Goal: Task Accomplishment & Management: Manage account settings

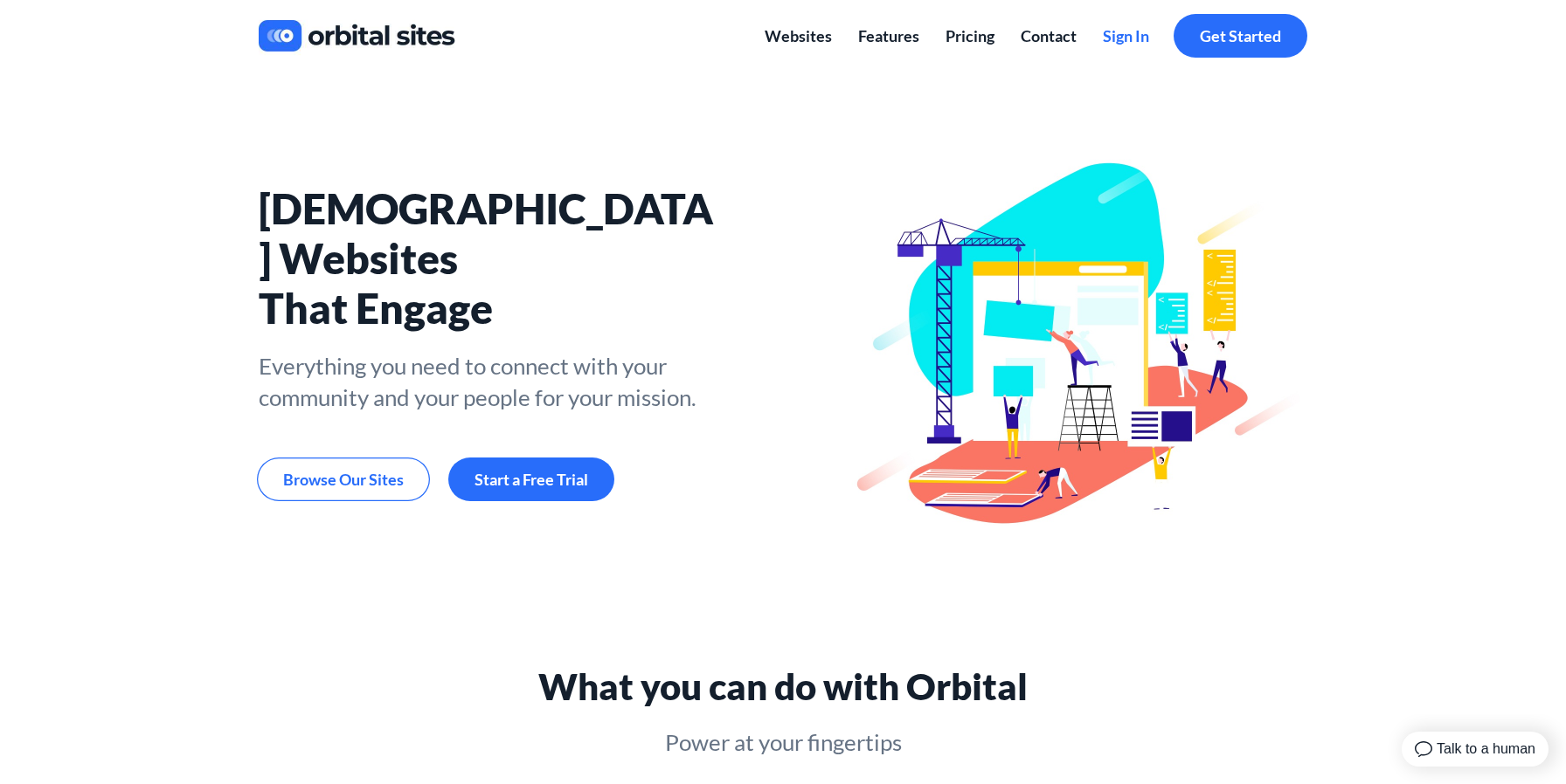
click at [1113, 35] on span "Sign In" at bounding box center [1126, 35] width 46 height 19
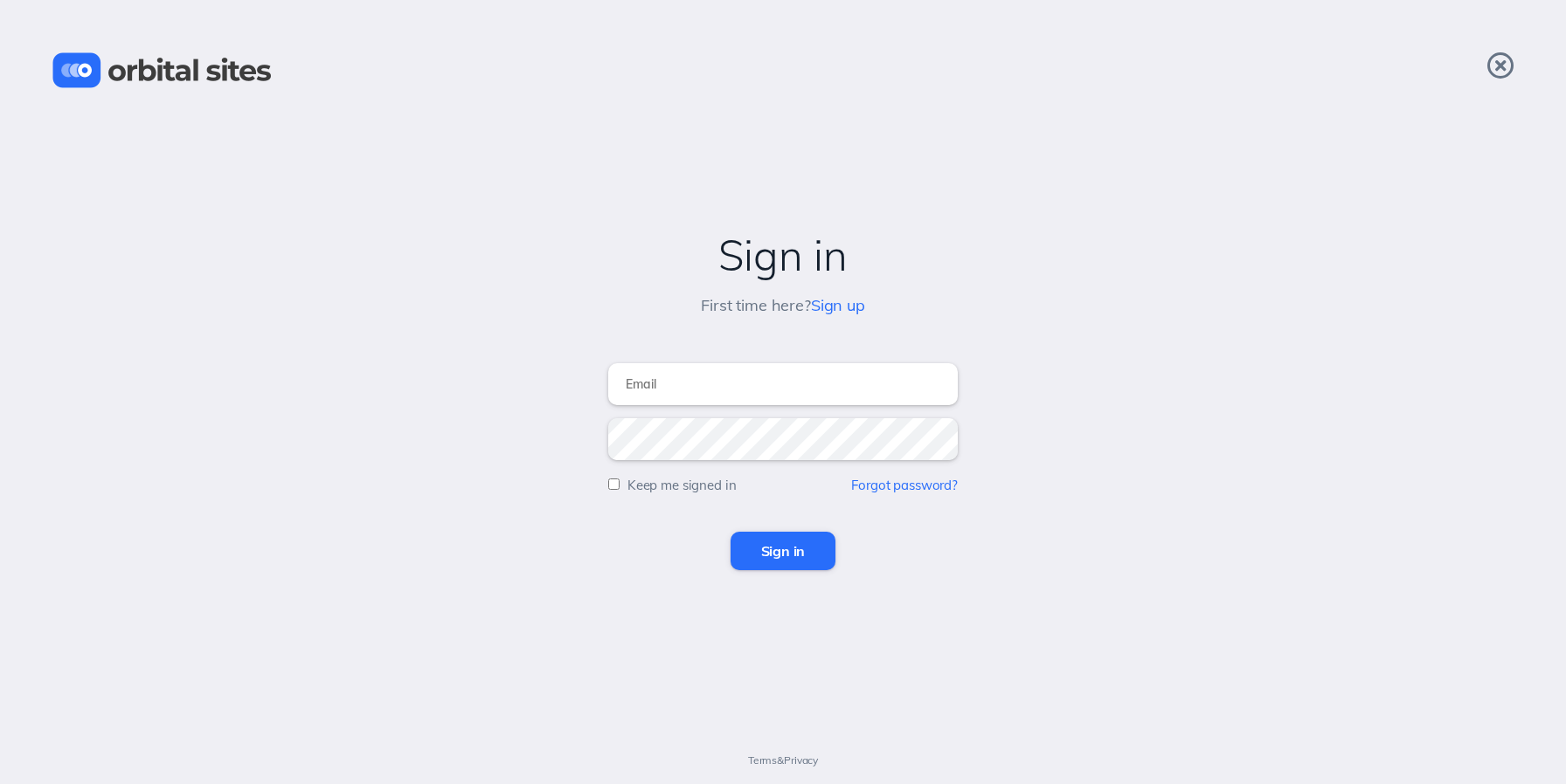
type input "[EMAIL_ADDRESS][DOMAIN_NAME]"
click at [802, 540] on input "Sign in" at bounding box center [783, 550] width 106 height 38
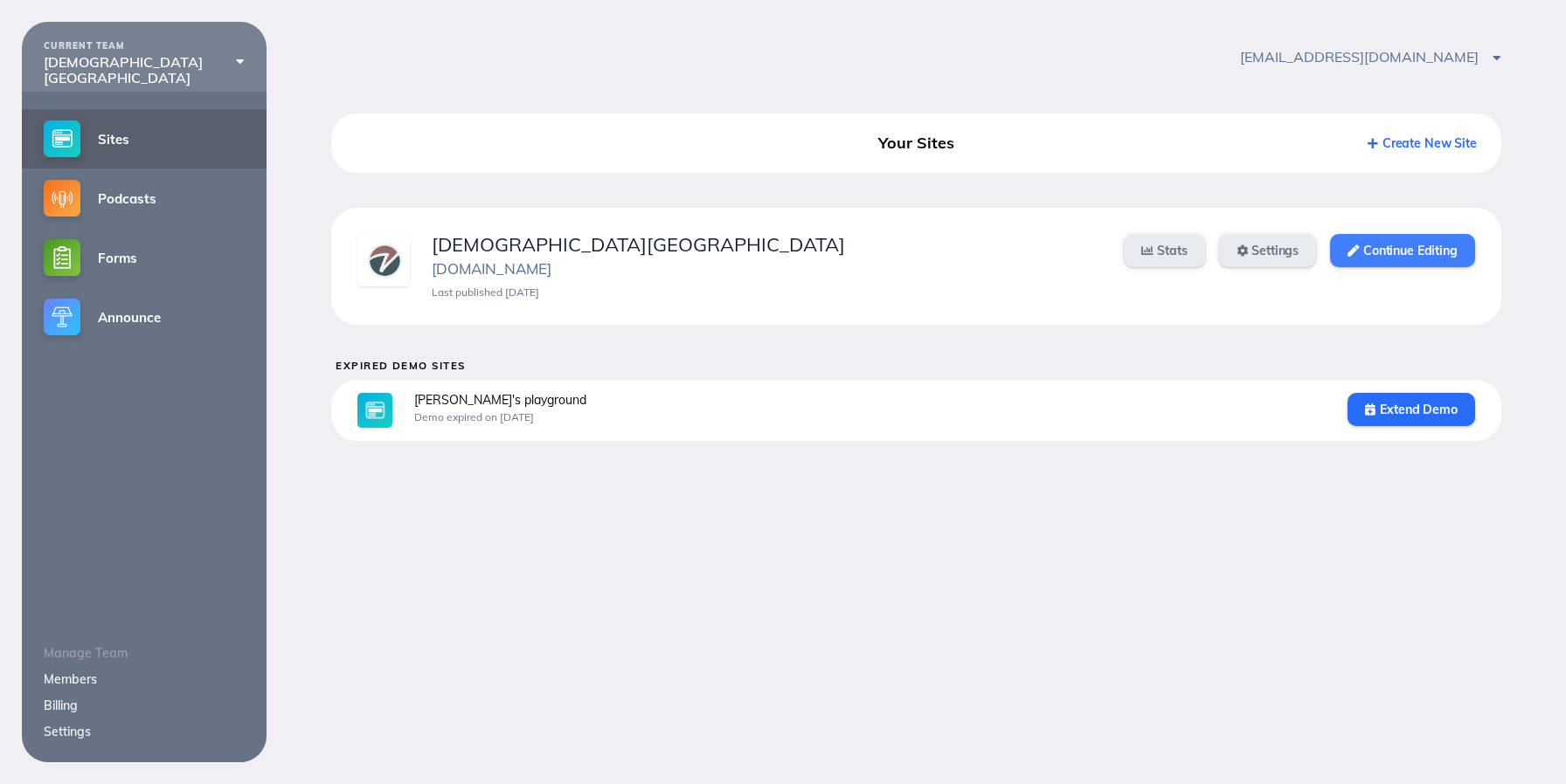
click at [1409, 255] on link "Continue Editing" at bounding box center [1402, 251] width 144 height 33
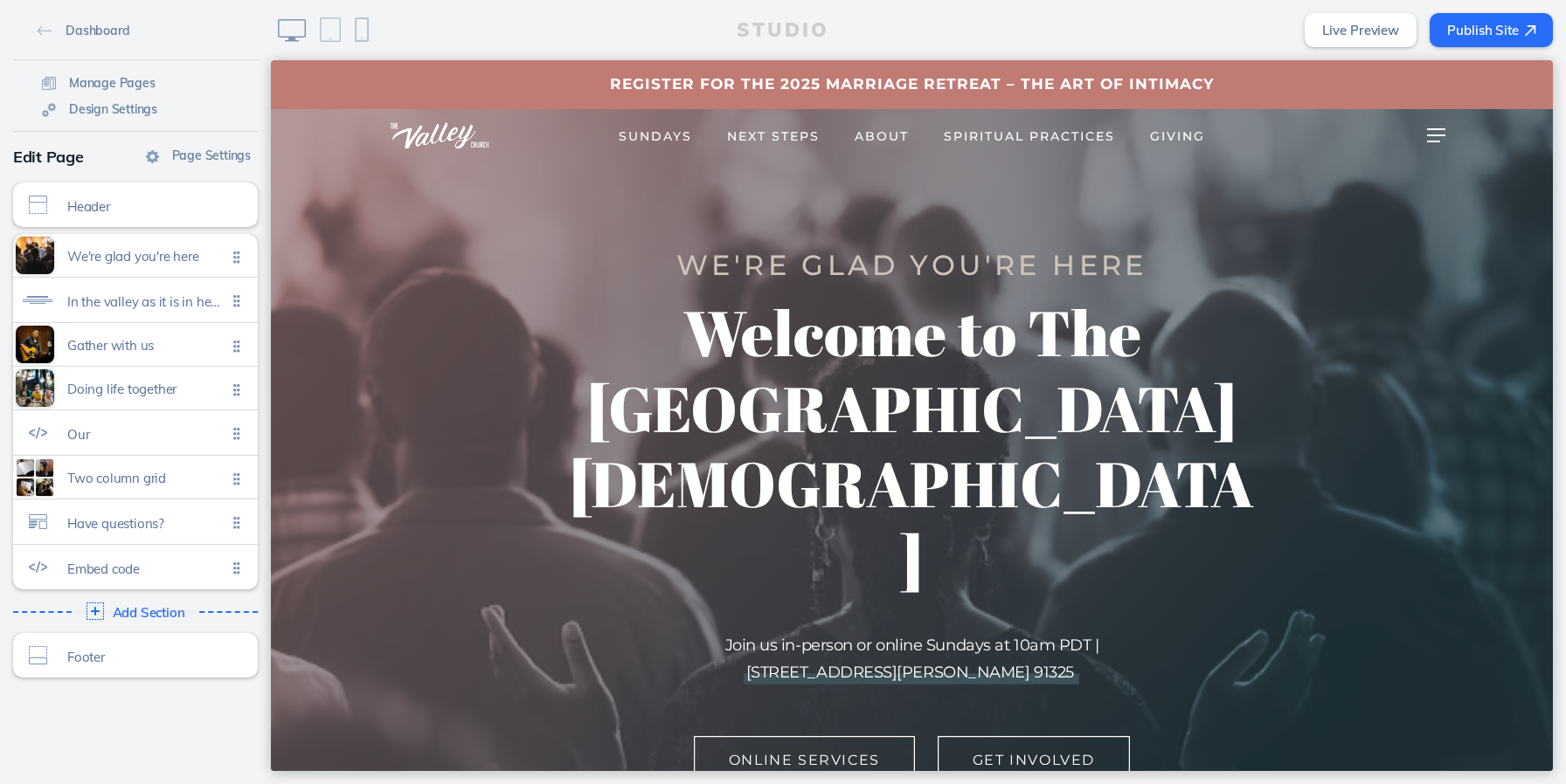
click at [996, 139] on span "Spiritual Practices" at bounding box center [1029, 135] width 172 height 16
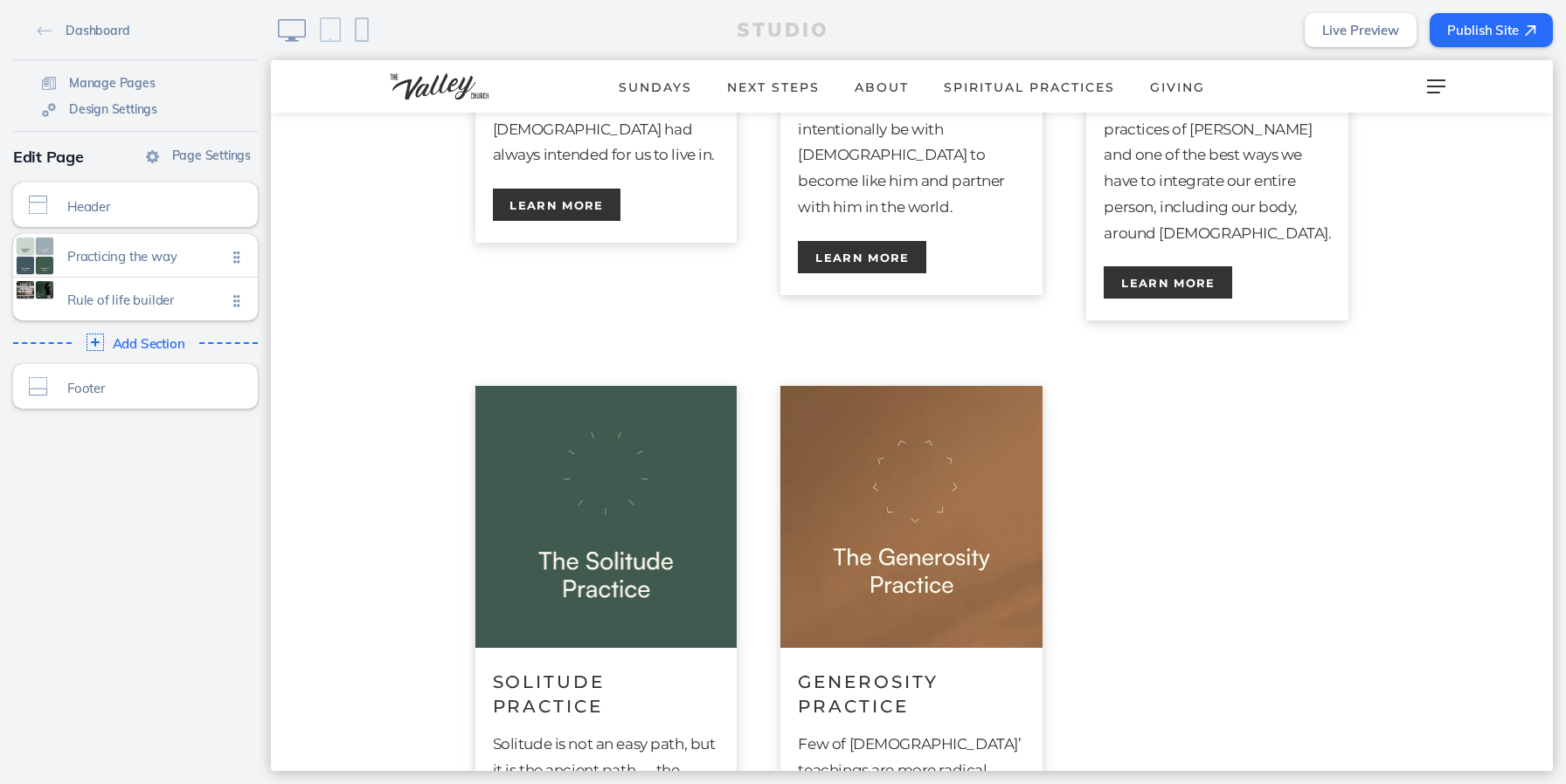
scroll to position [924, 0]
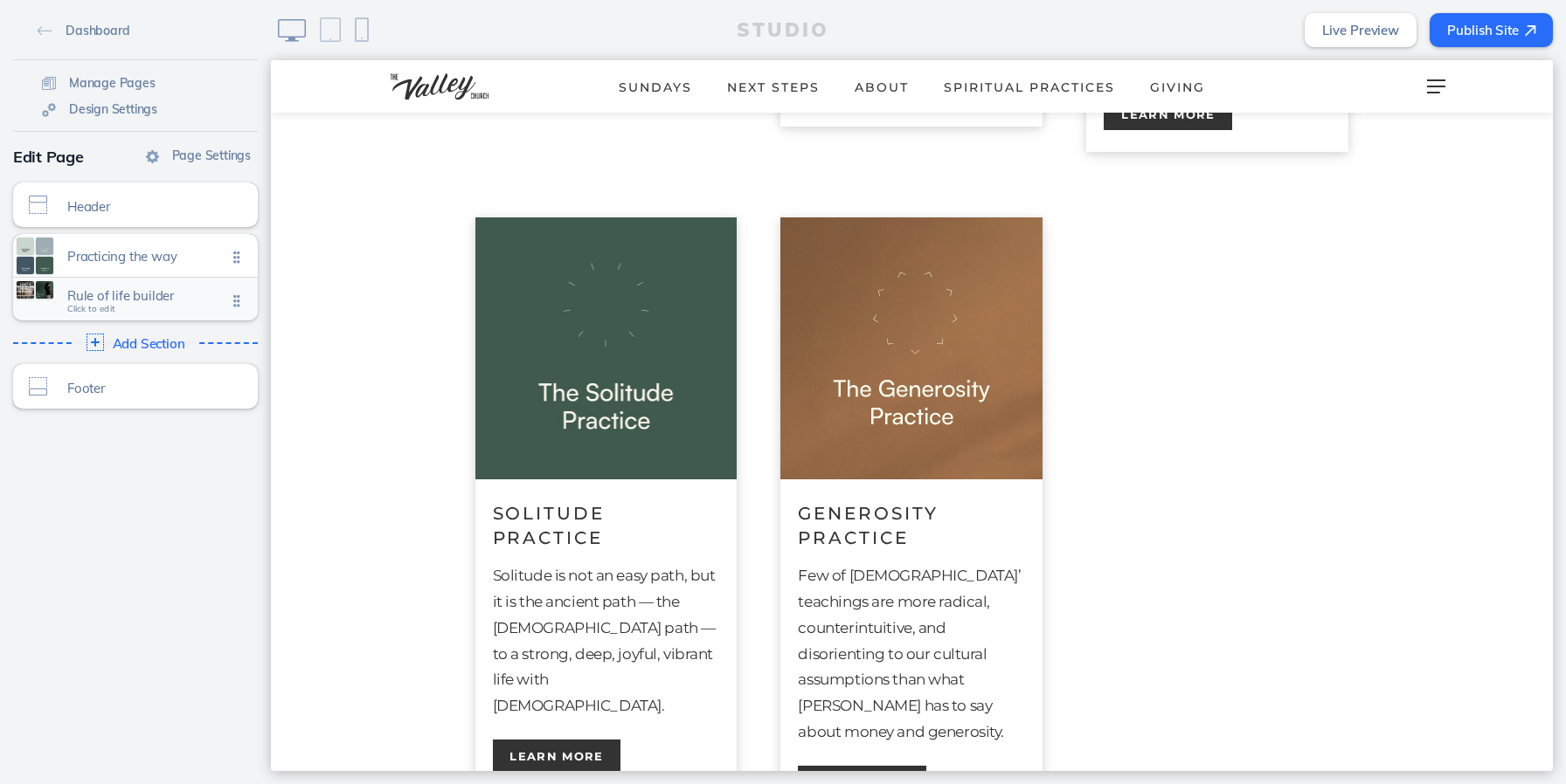
click at [175, 309] on div "Rule of life builder Click to edit" at bounding box center [136, 299] width 245 height 43
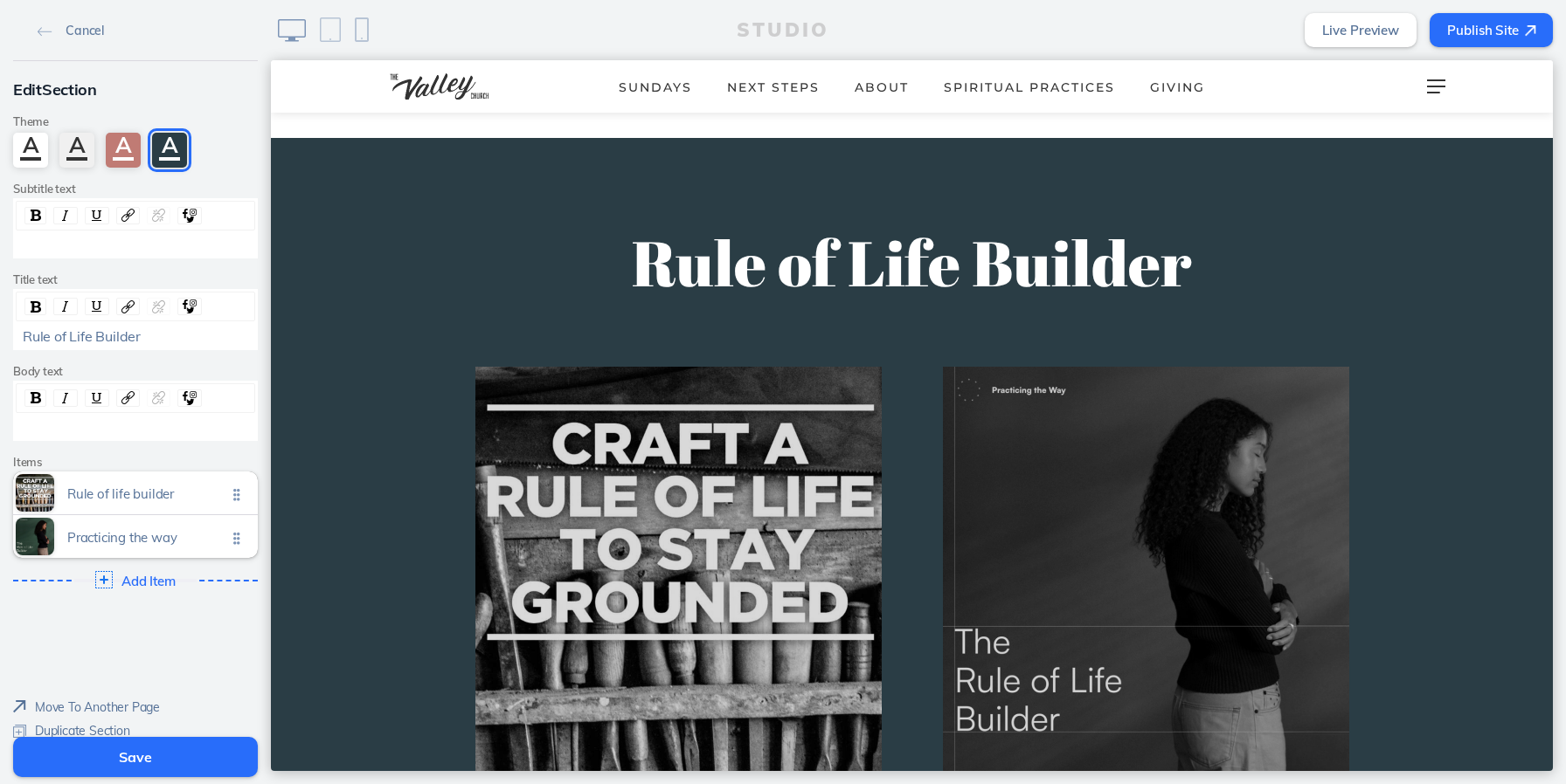
scroll to position [39, 0]
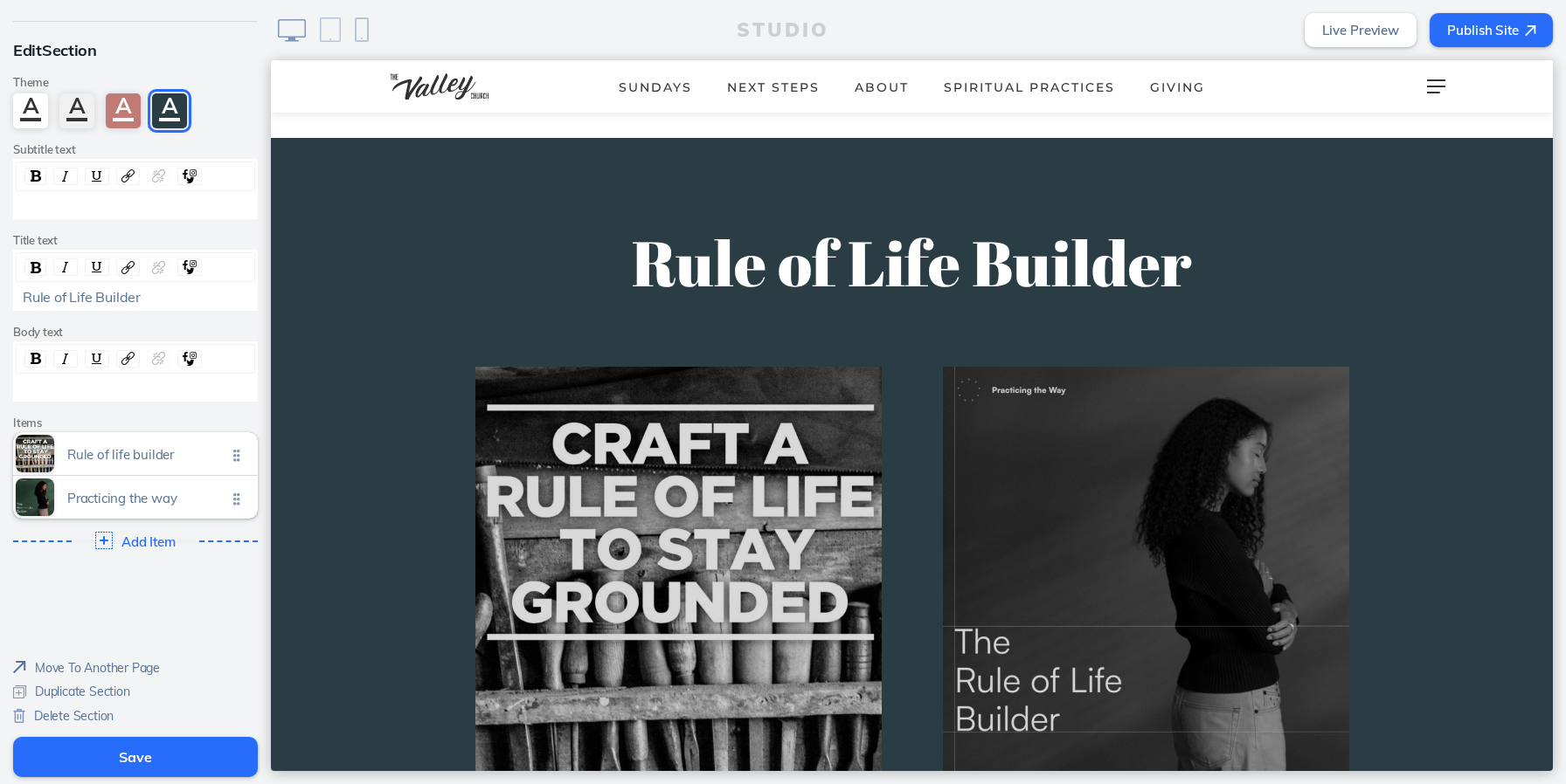
click at [64, 762] on button "Save" at bounding box center [136, 757] width 245 height 40
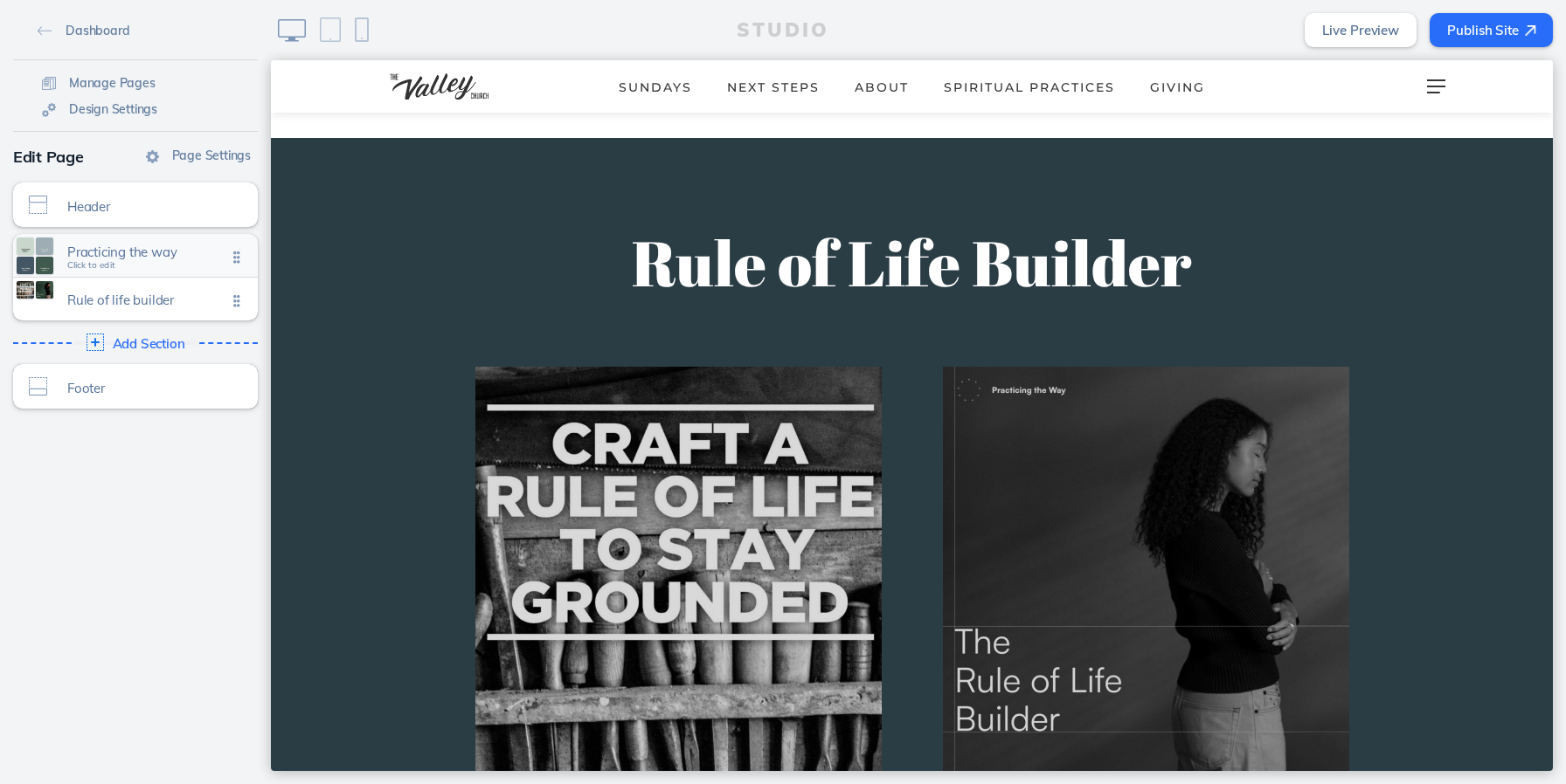
click at [144, 262] on span "Practicing the way Click to edit" at bounding box center [146, 256] width 159 height 15
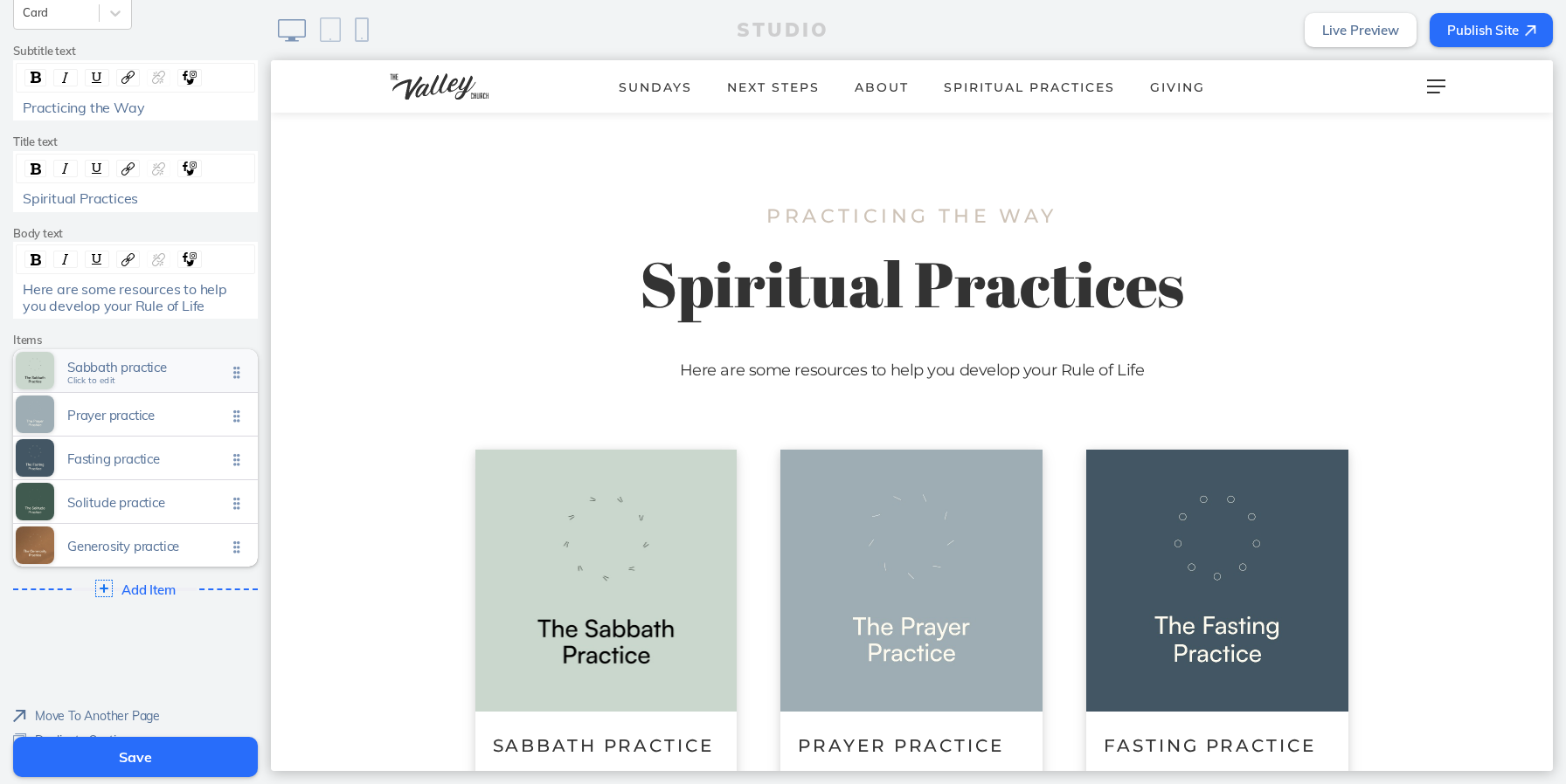
scroll to position [212, 0]
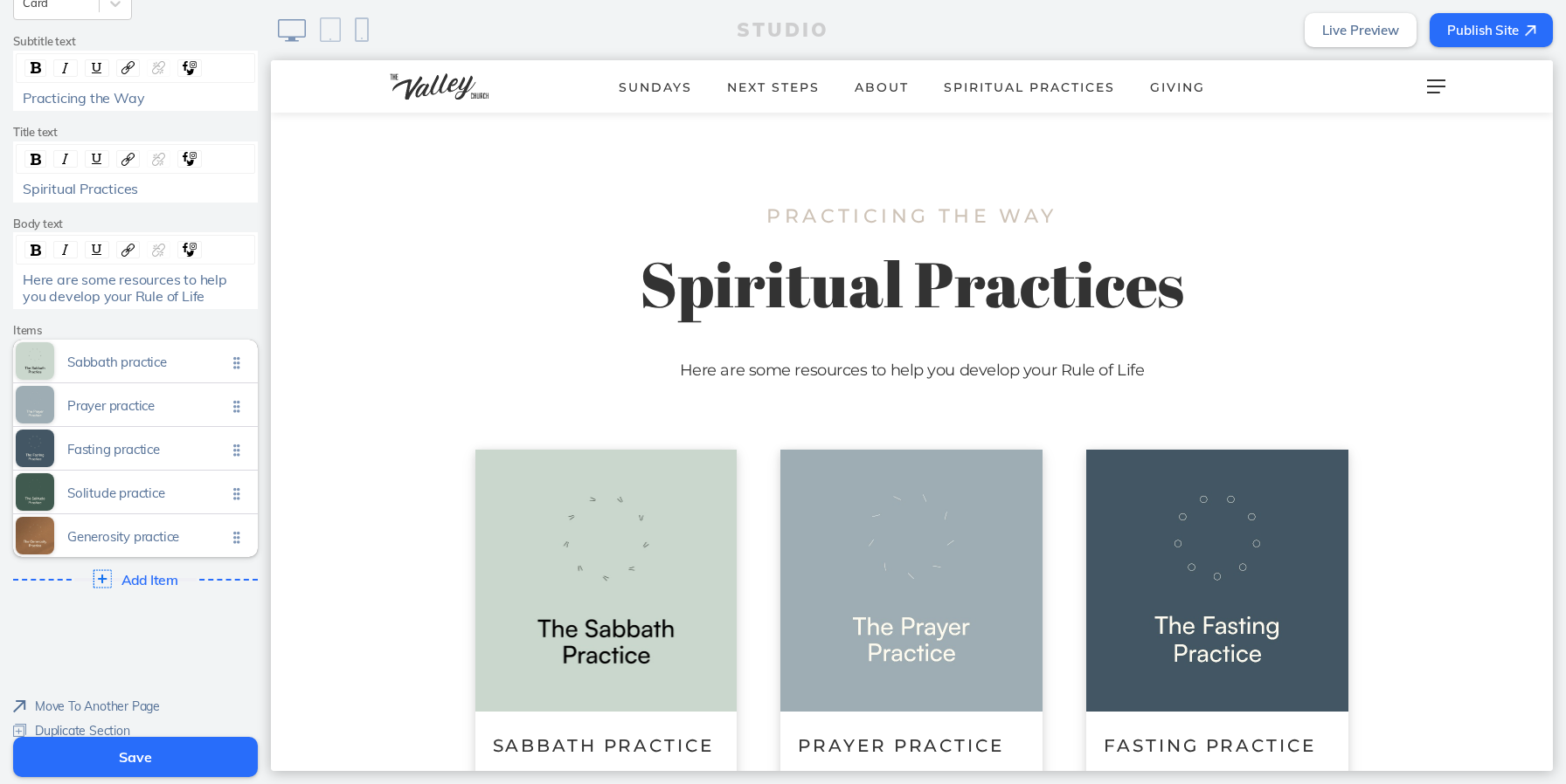
click at [154, 575] on span "Add Item" at bounding box center [149, 581] width 56 height 16
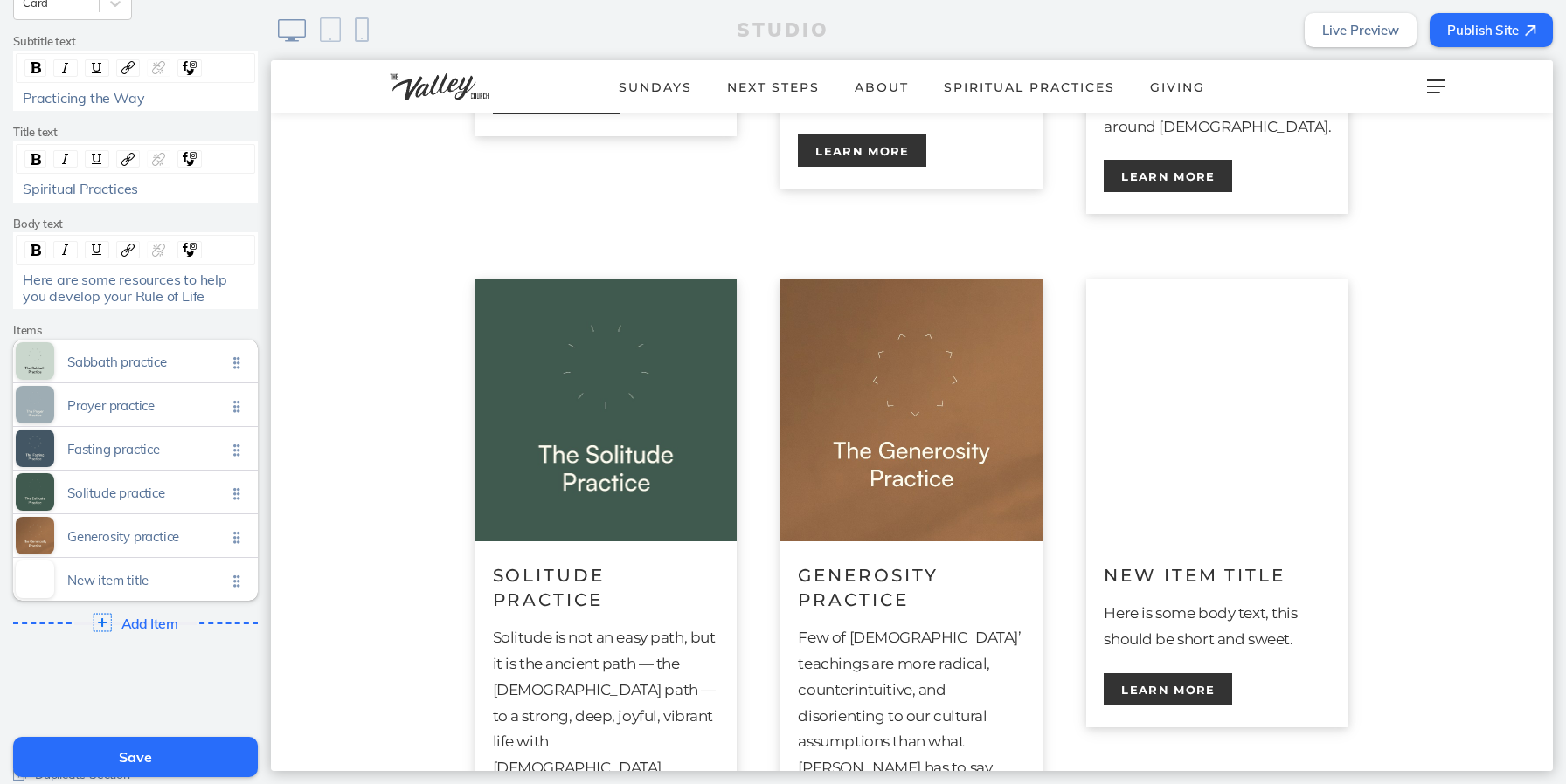
scroll to position [879, 0]
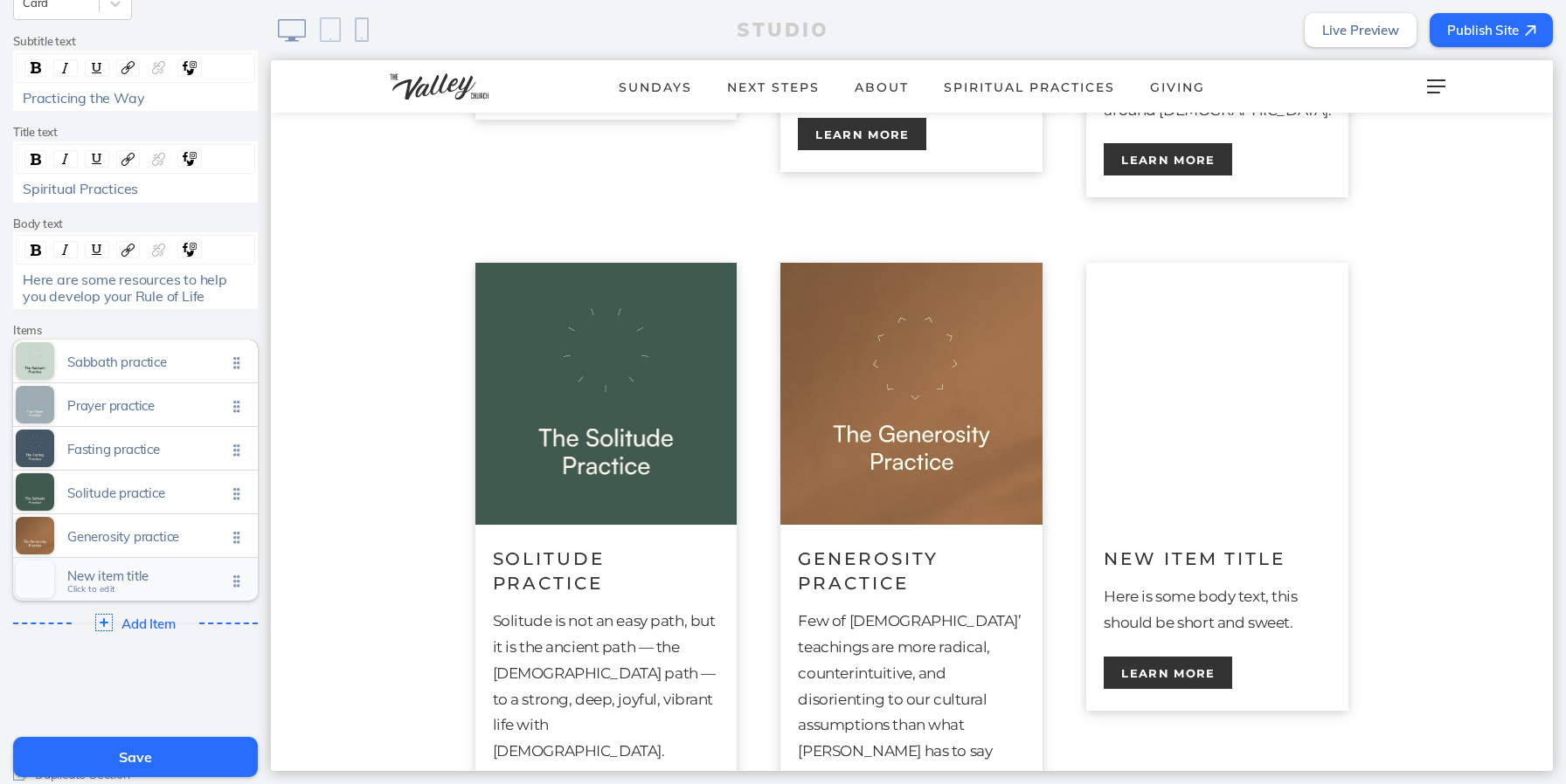
click at [120, 584] on span "New item title Click to edit" at bounding box center [146, 581] width 159 height 15
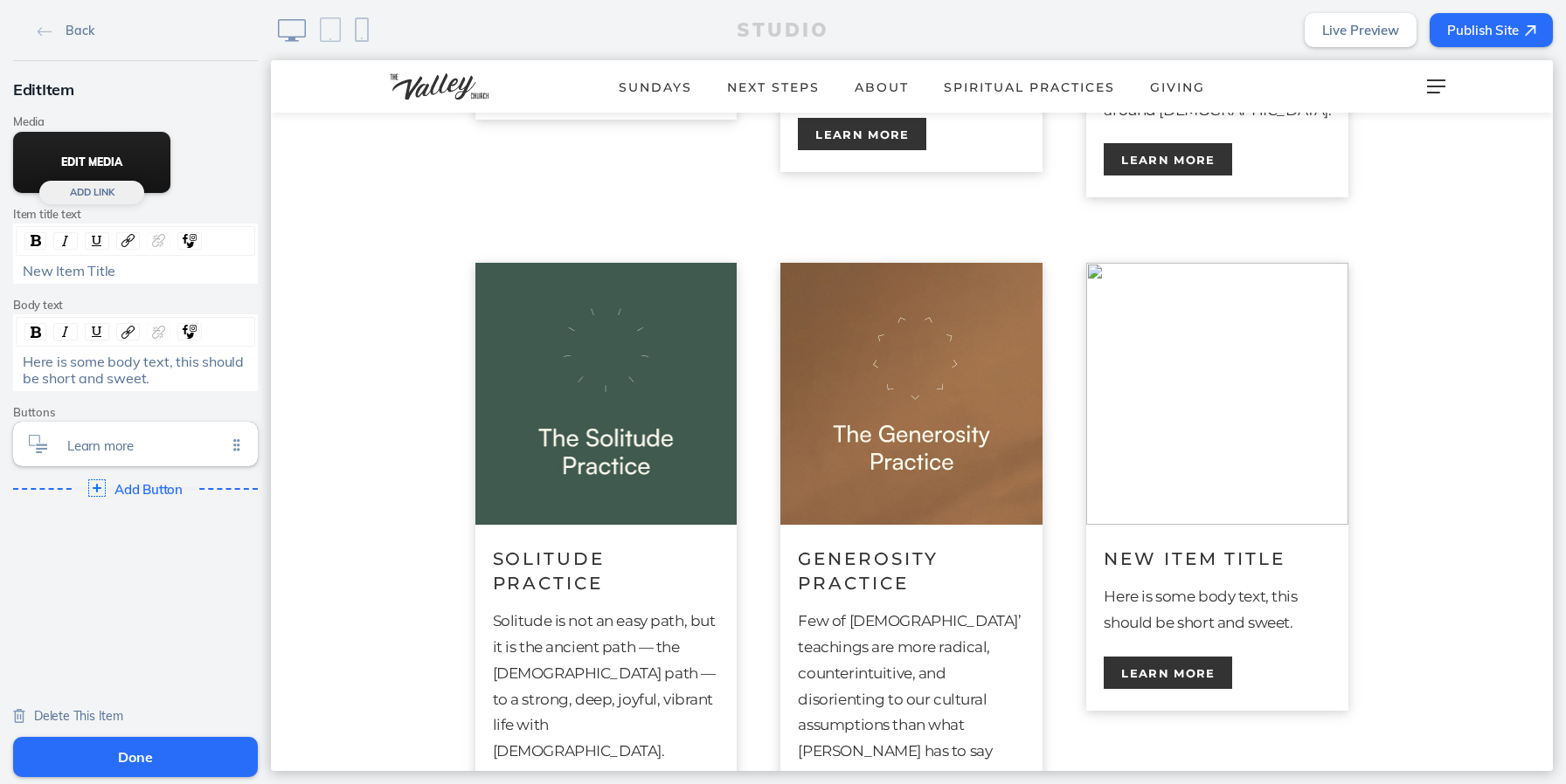
click at [97, 169] on button "Edit Media" at bounding box center [91, 162] width 157 height 61
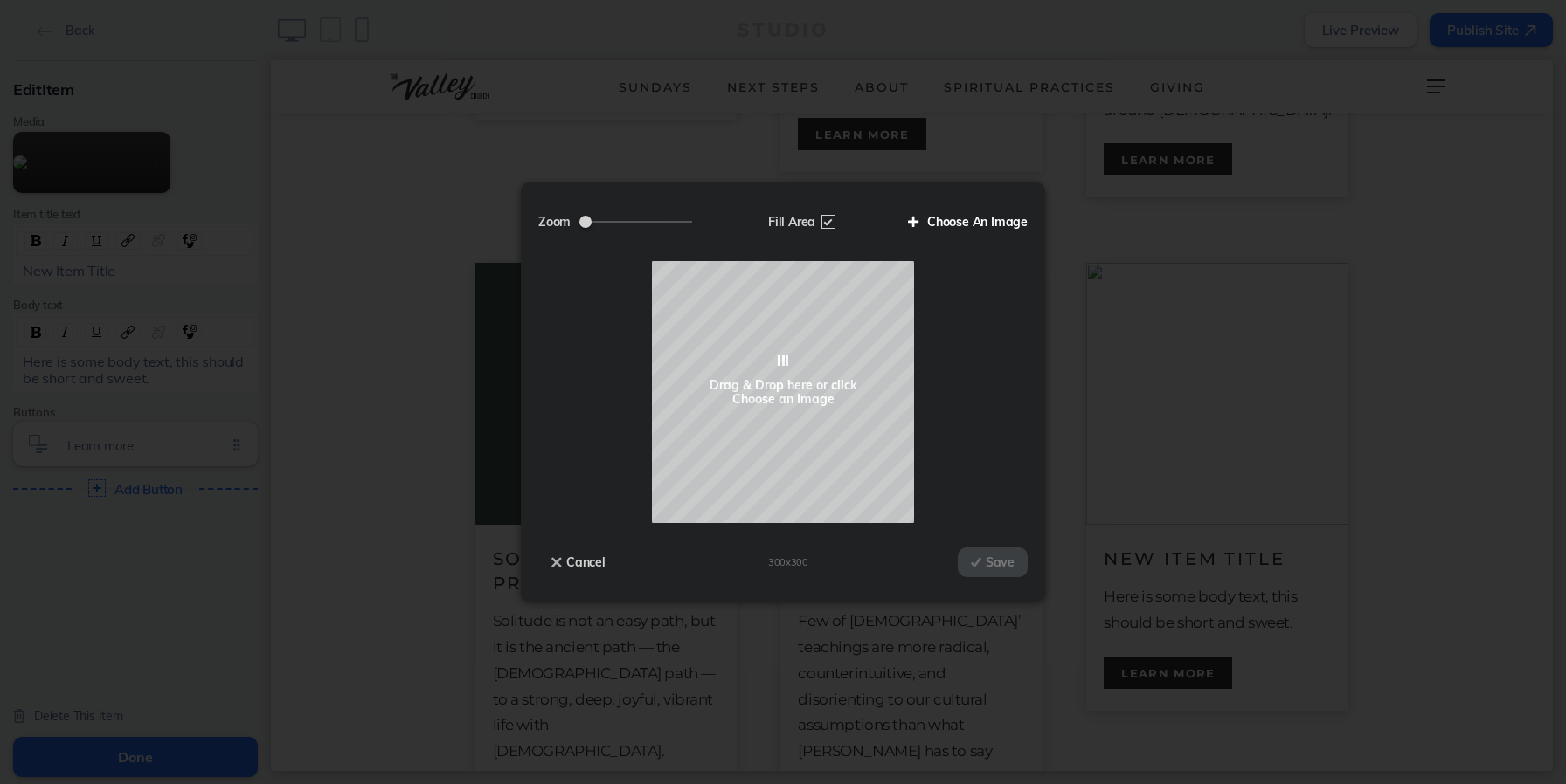
click at [980, 219] on label "Choose An Image" at bounding box center [961, 222] width 133 height 30
click at [0, 0] on input "Choose An Image" at bounding box center [0, 0] width 0 height 0
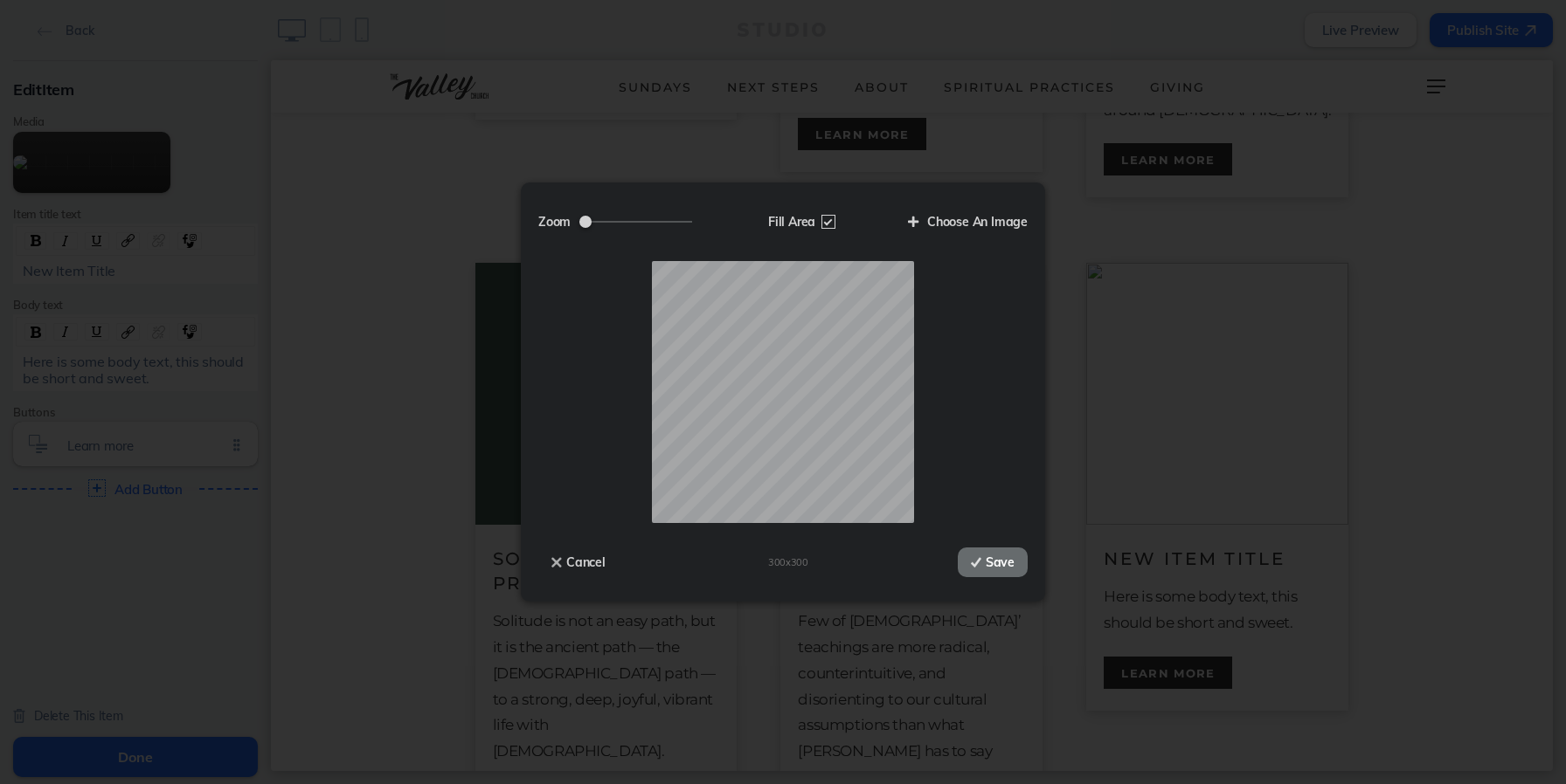
click at [993, 564] on button "Save" at bounding box center [992, 562] width 70 height 30
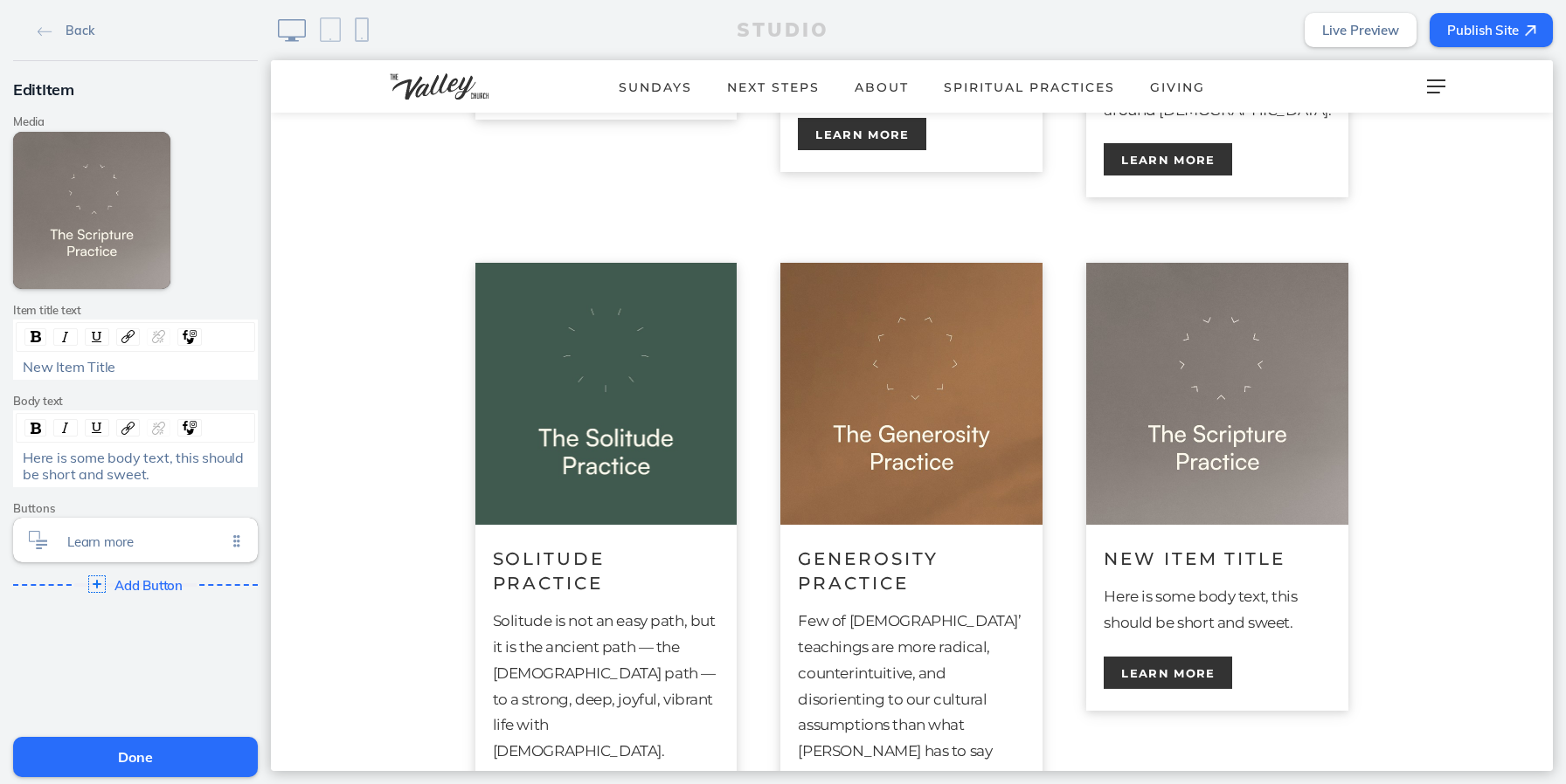
click at [140, 366] on div "New Item Title" at bounding box center [136, 366] width 226 height 16
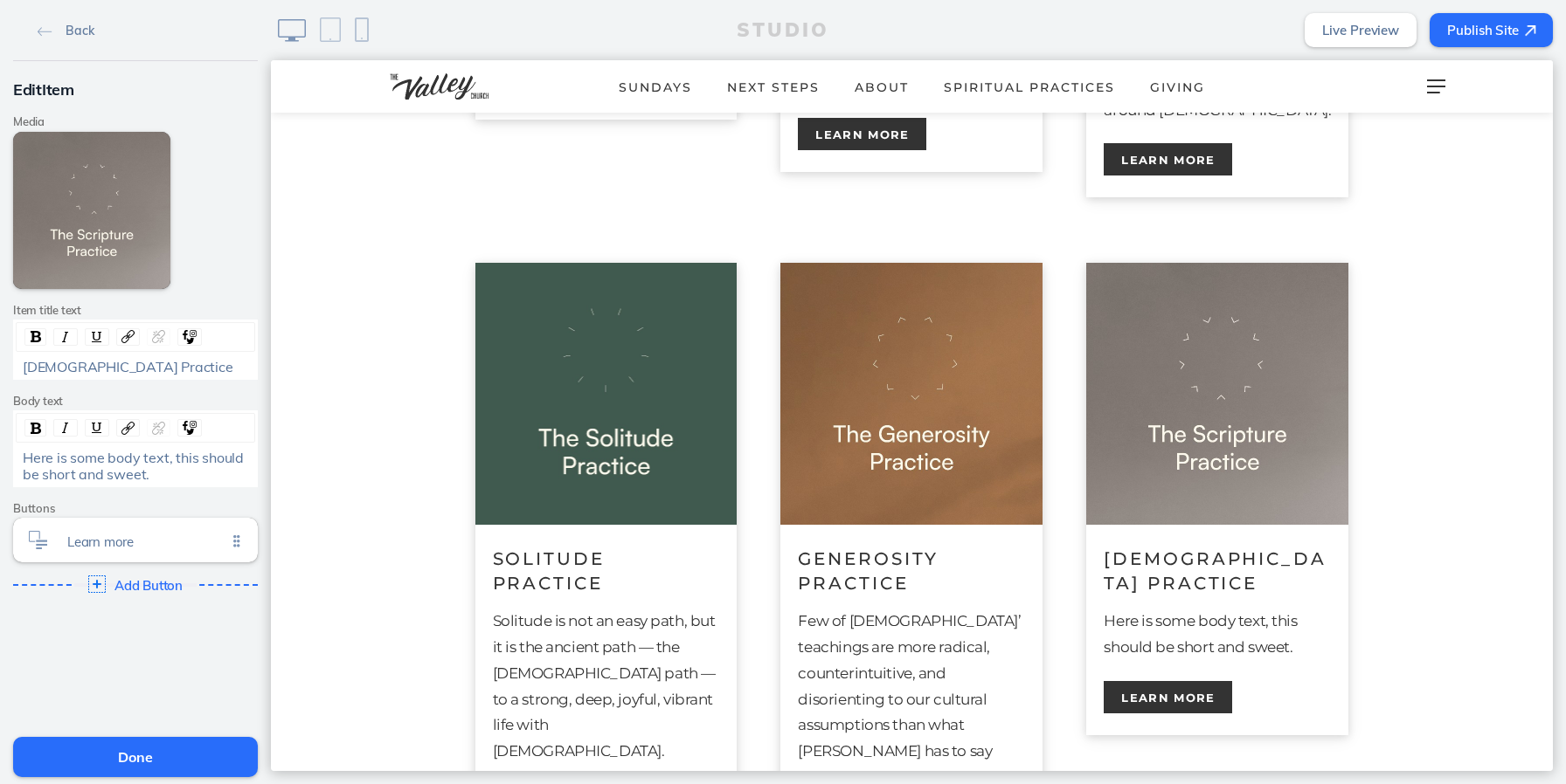
click at [103, 472] on span "Here is some body text, this should be short and sweet." at bounding box center [135, 466] width 225 height 33
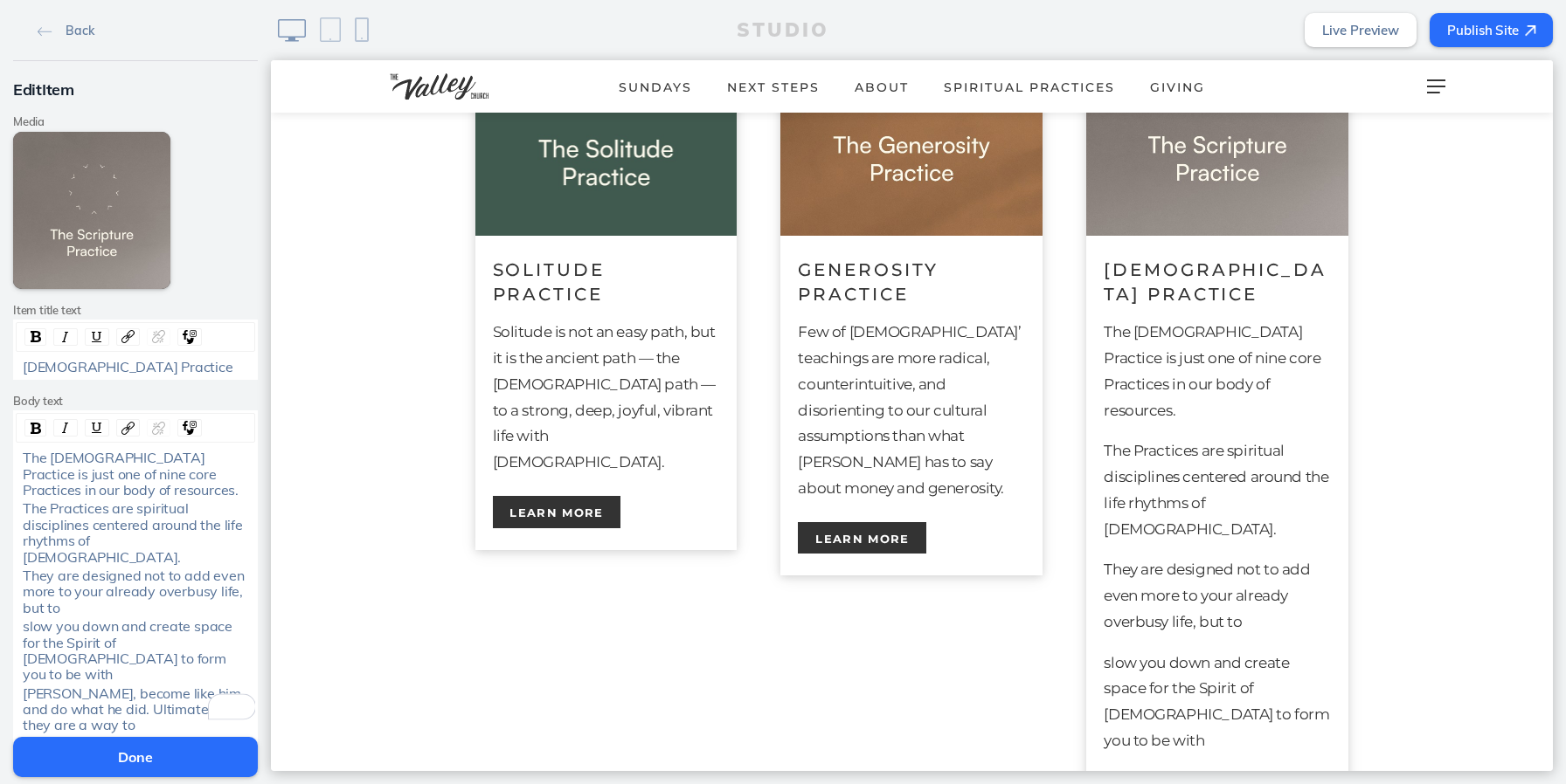
scroll to position [1172, 0]
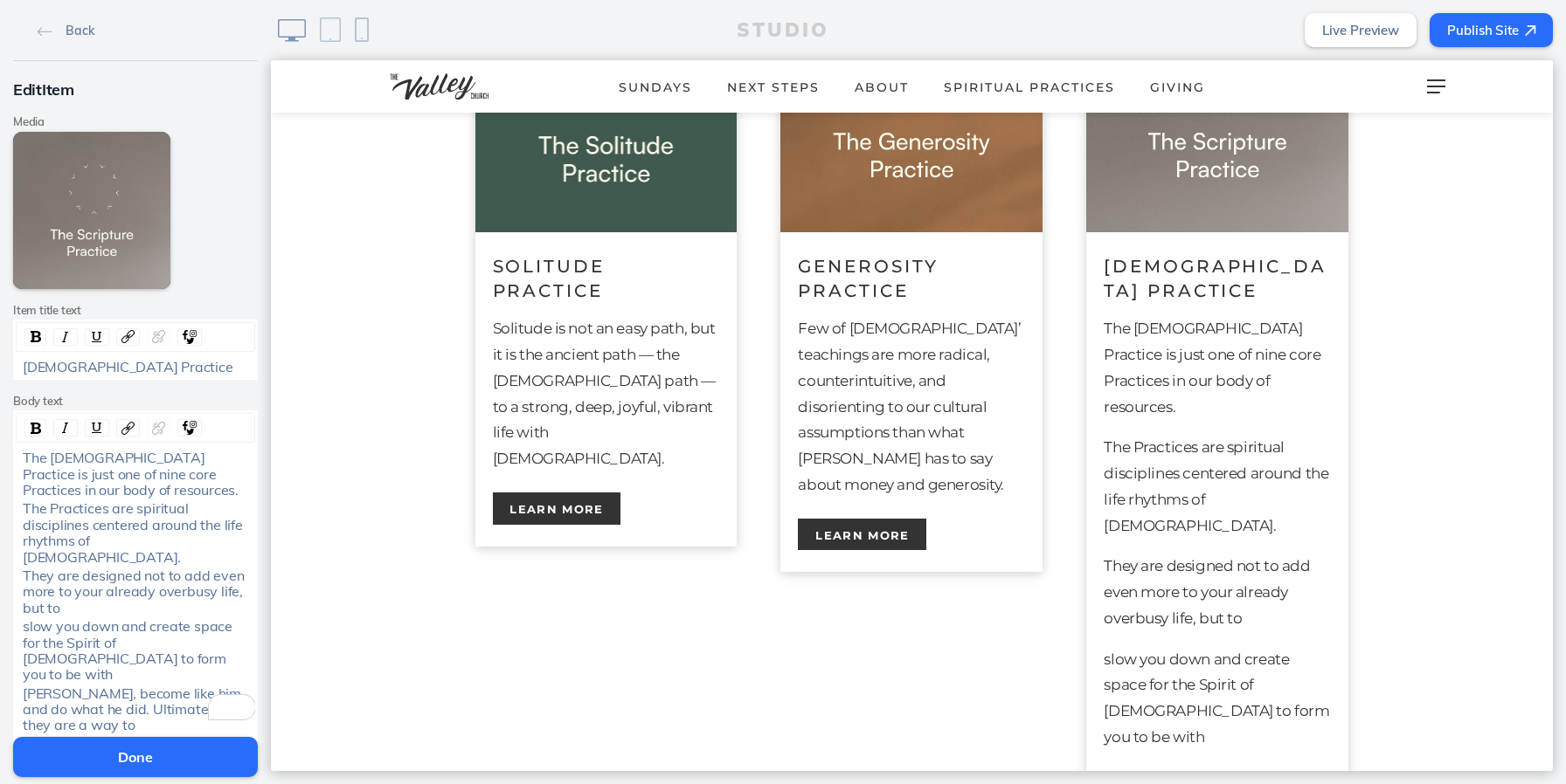
click at [1163, 447] on p "The Practices are spiritual disciplines centered around the life rhythms of [DE…" at bounding box center [1217, 487] width 227 height 104
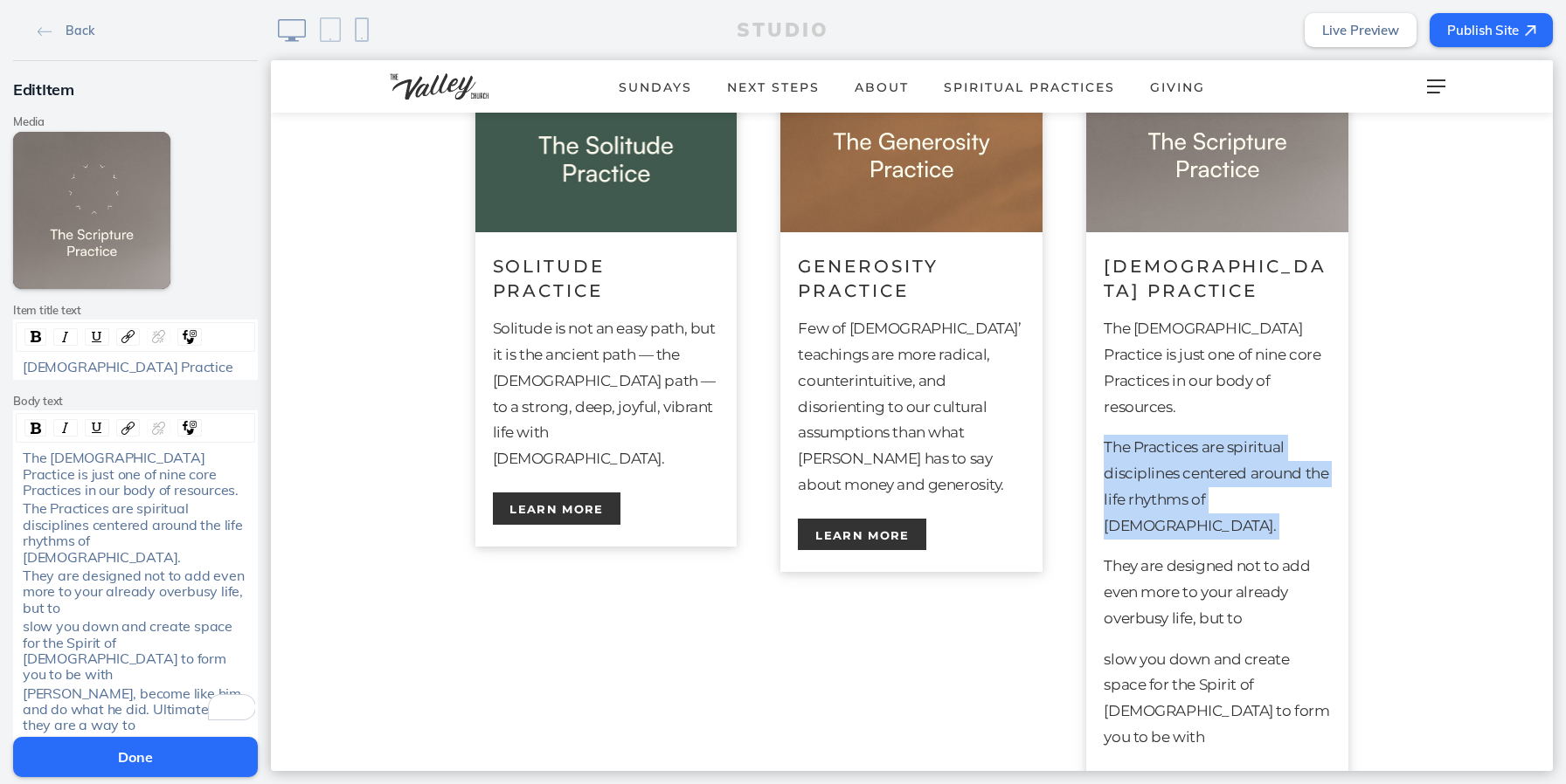
click at [1163, 447] on p "The Practices are spiritual disciplines centered around the life rhythms of [DE…" at bounding box center [1217, 487] width 227 height 104
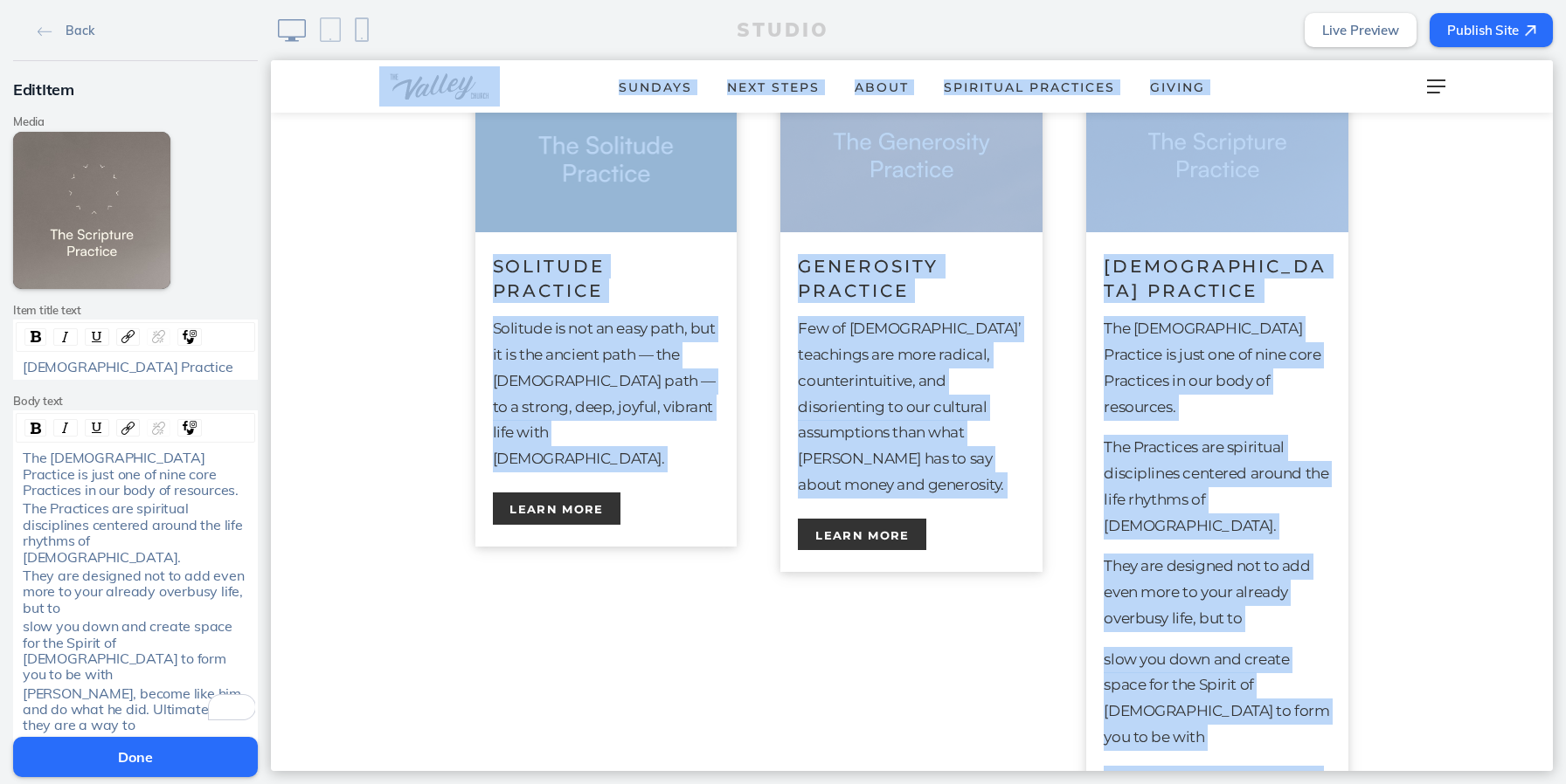
click at [1163, 447] on p "The Practices are spiritual disciplines centered around the life rhythms of [DE…" at bounding box center [1217, 487] width 227 height 104
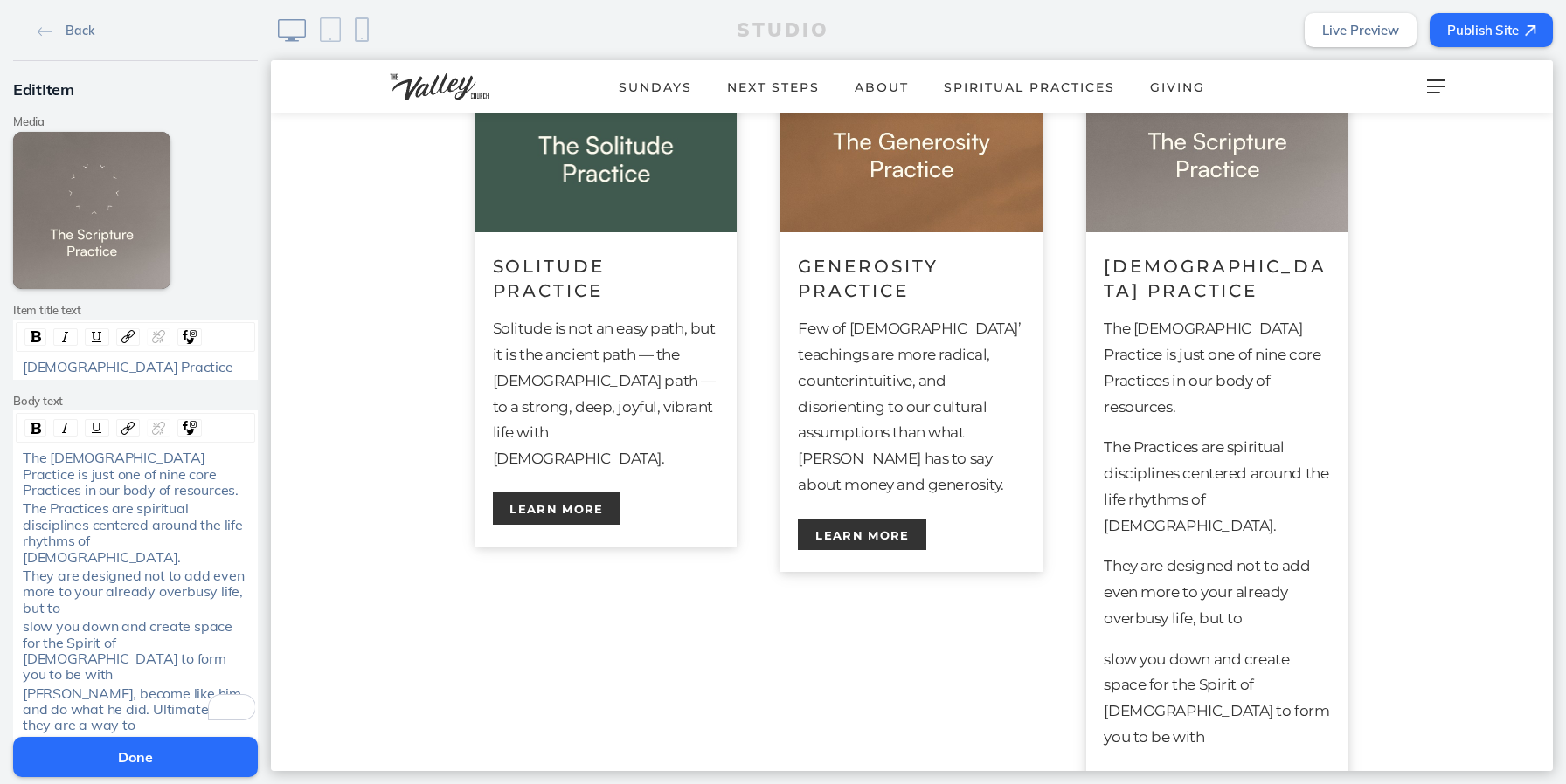
click at [182, 567] on span "They are designed not to add even more to your already overbusy life, but to" at bounding box center [135, 592] width 225 height 50
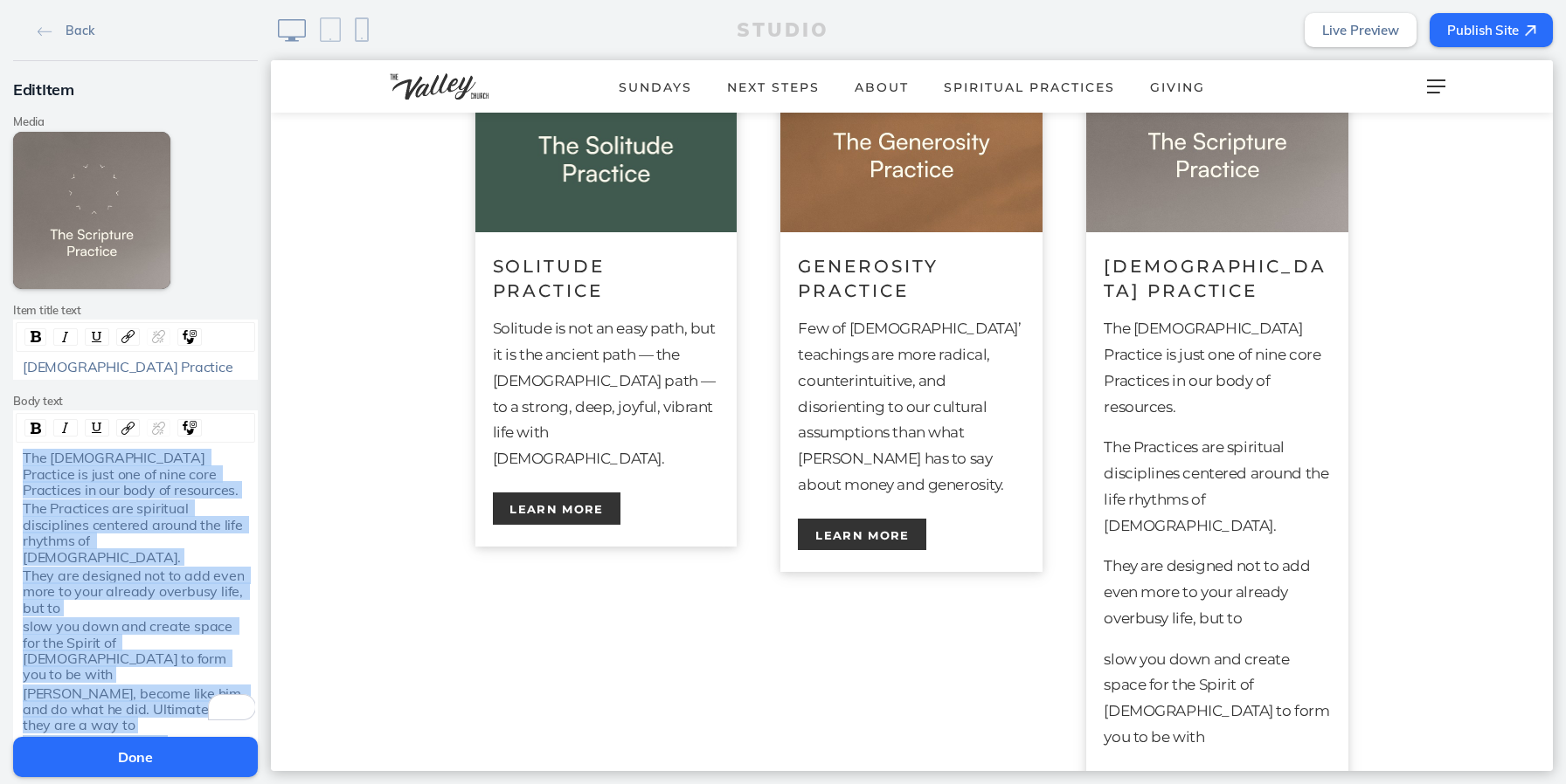
copy div "The [DEMOGRAPHIC_DATA] Practice is just one of nine core Practices in our body …"
click at [121, 593] on div "They are designed not to add even more to your already overbusy life, but to" at bounding box center [136, 592] width 226 height 48
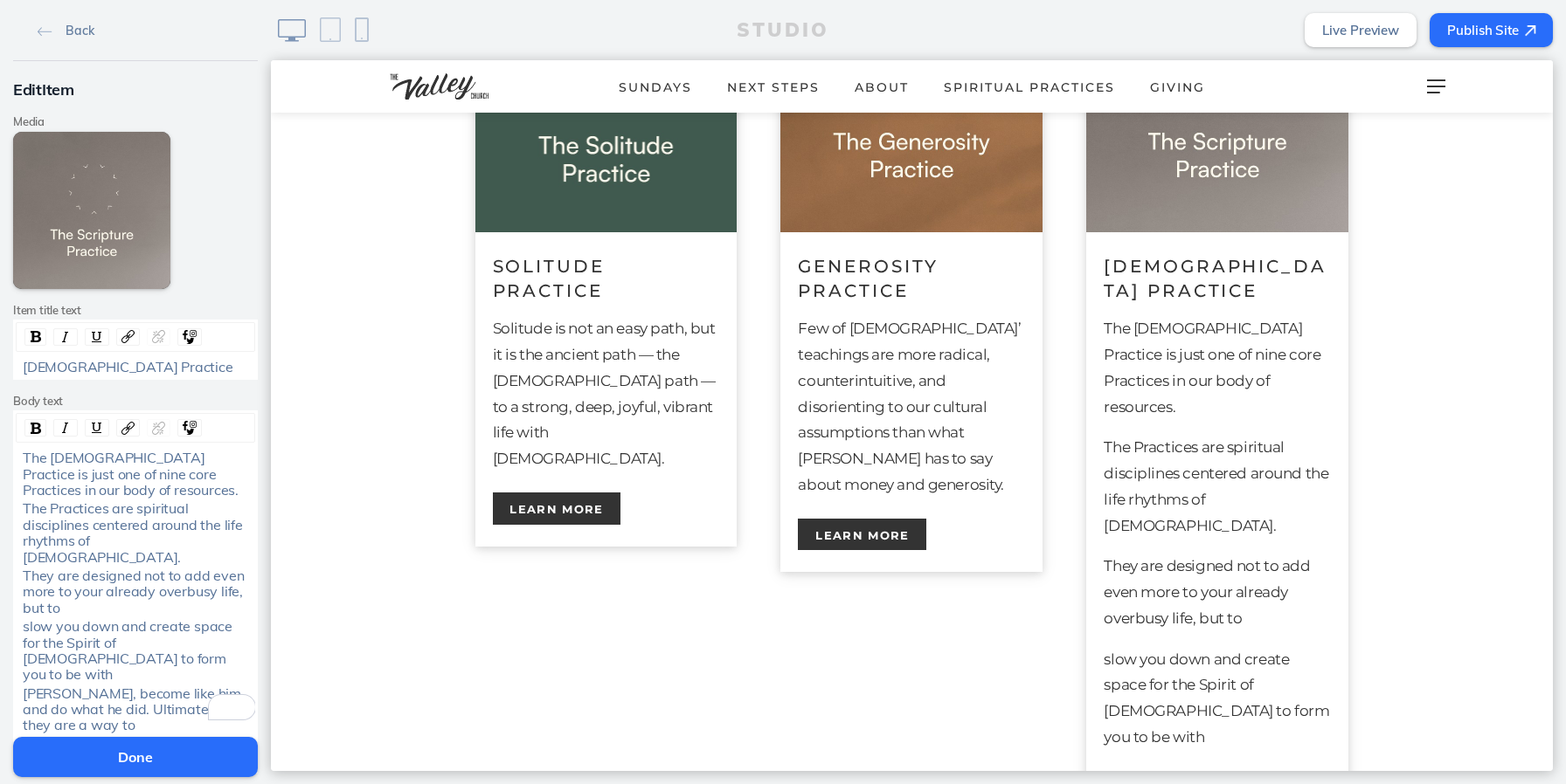
click at [121, 593] on div "They are designed not to add even more to your already overbusy life, but to" at bounding box center [136, 592] width 226 height 48
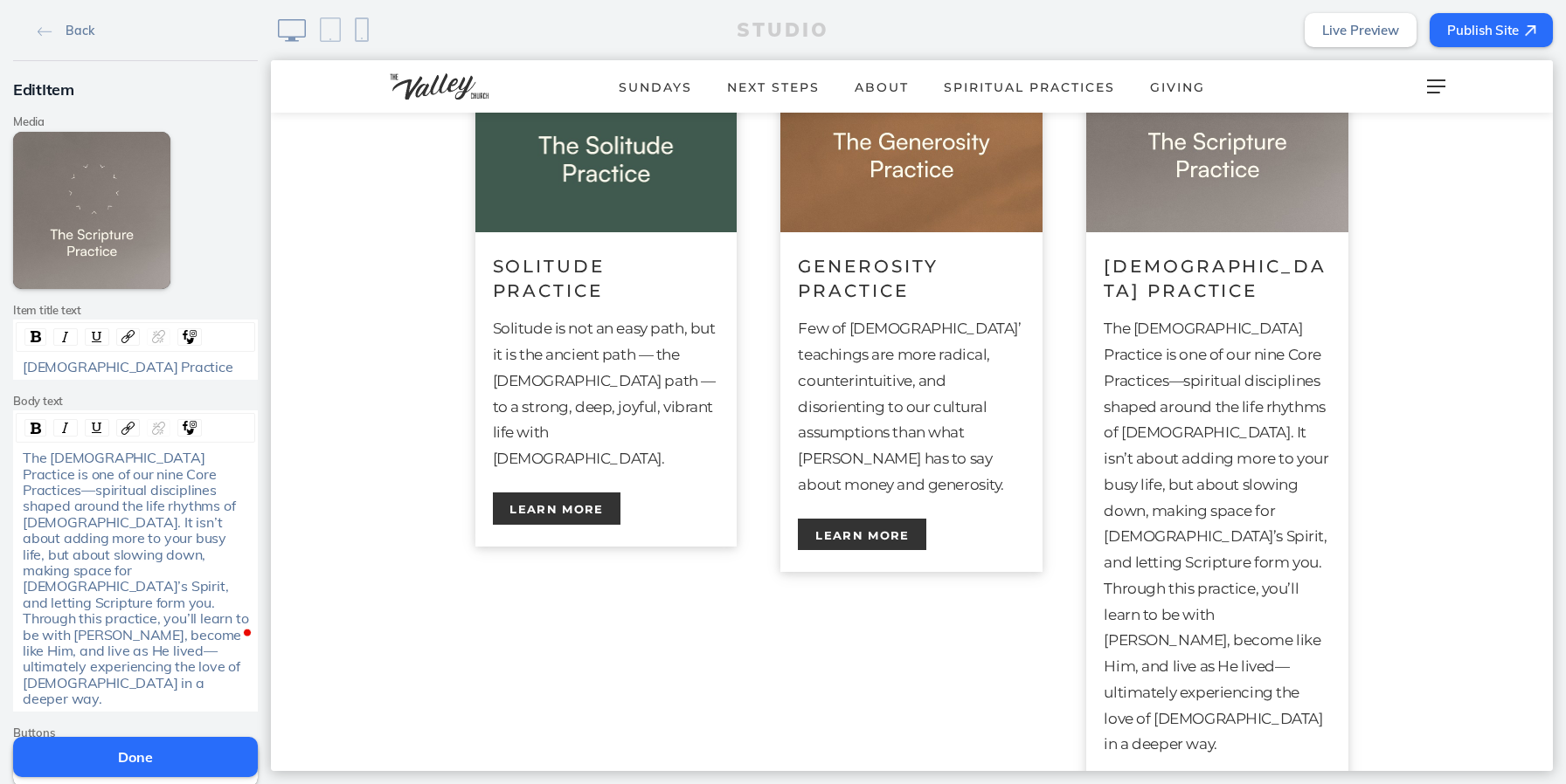
click at [98, 589] on span "The [DEMOGRAPHIC_DATA] Practice is one of our nine Core Practices—spiritual dis…" at bounding box center [136, 578] width 229 height 259
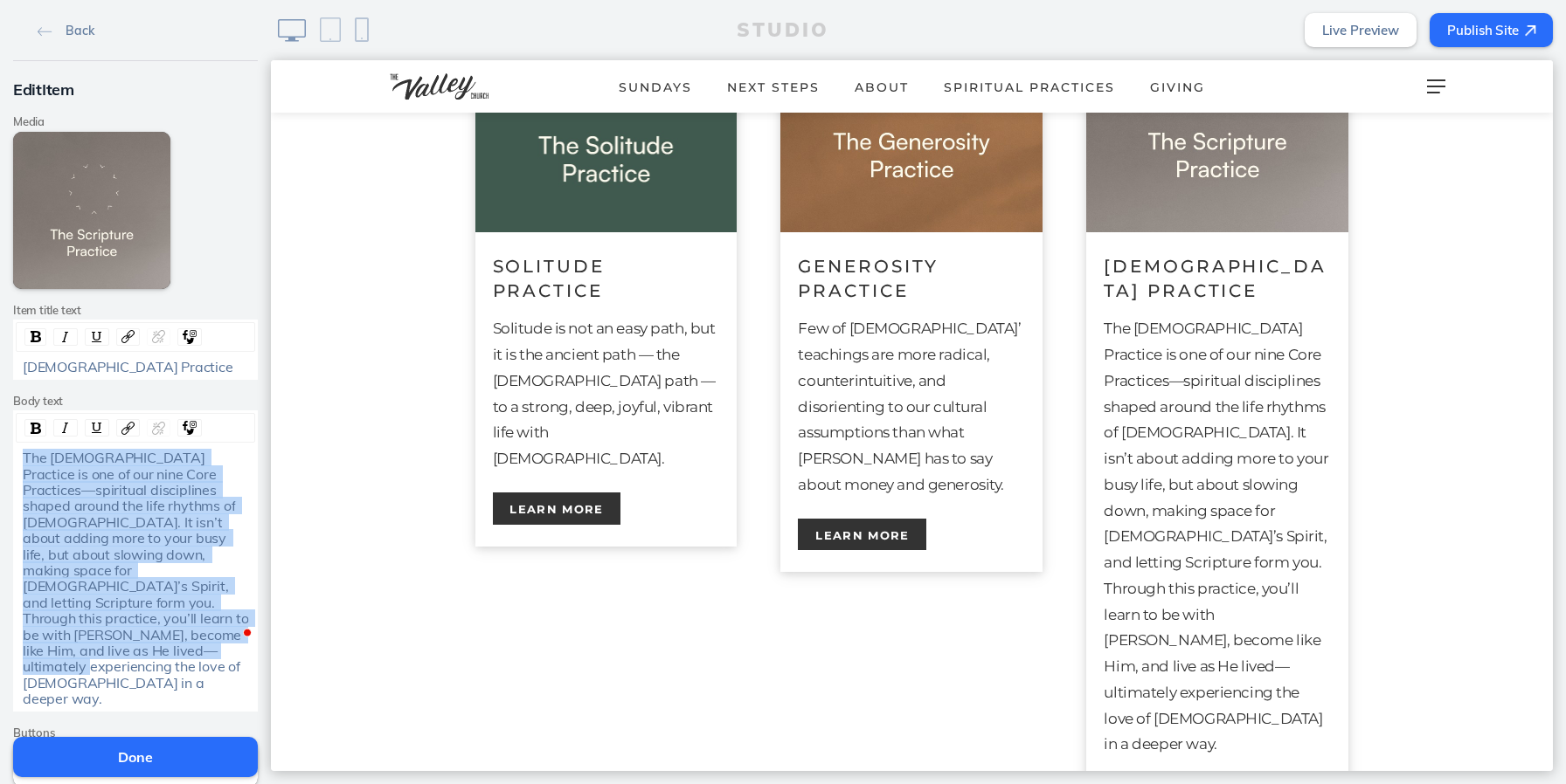
click at [98, 589] on span "The [DEMOGRAPHIC_DATA] Practice is one of our nine Core Practices—spiritual dis…" at bounding box center [136, 578] width 229 height 259
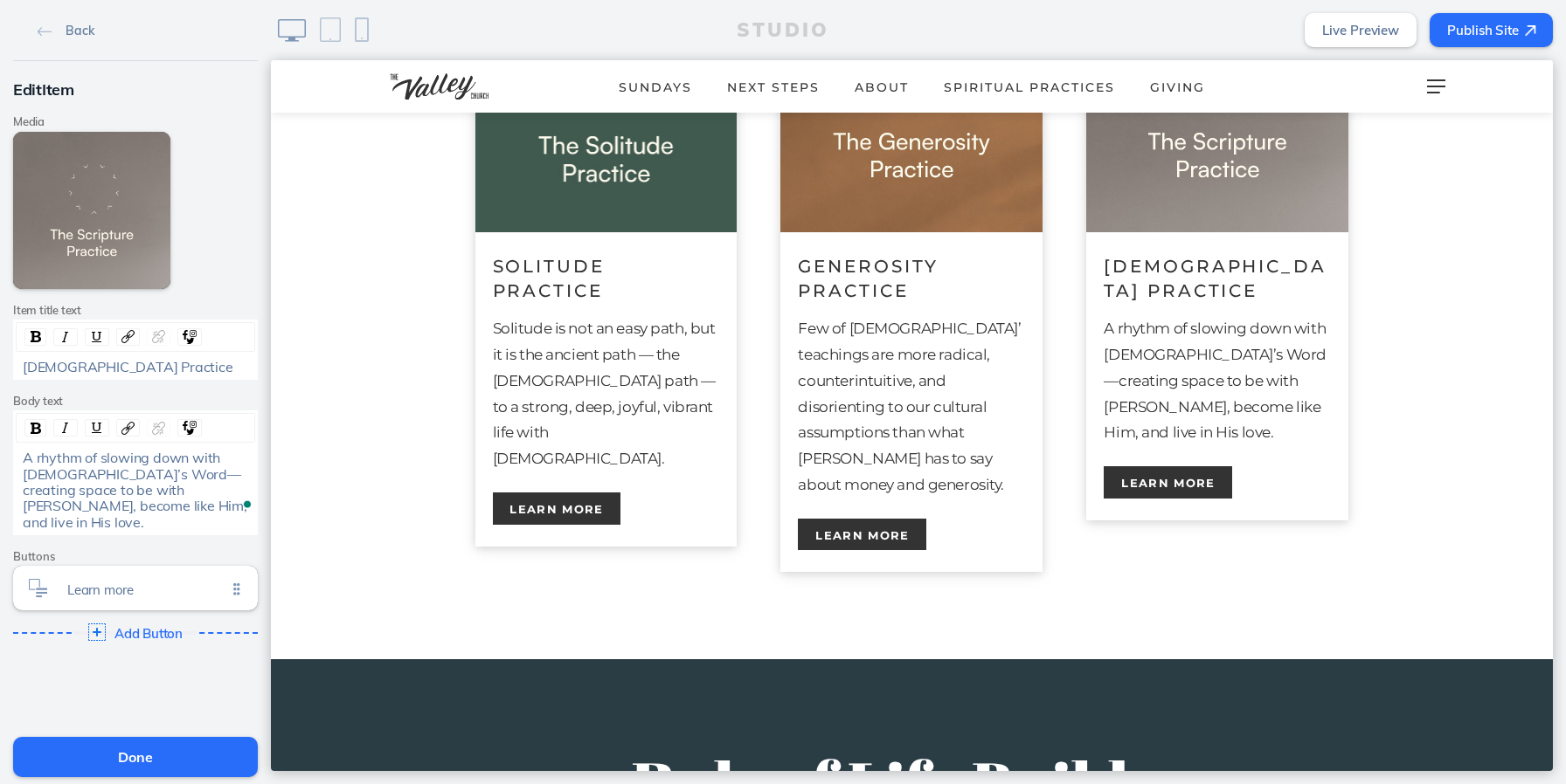
click at [180, 755] on button "Done" at bounding box center [136, 757] width 245 height 40
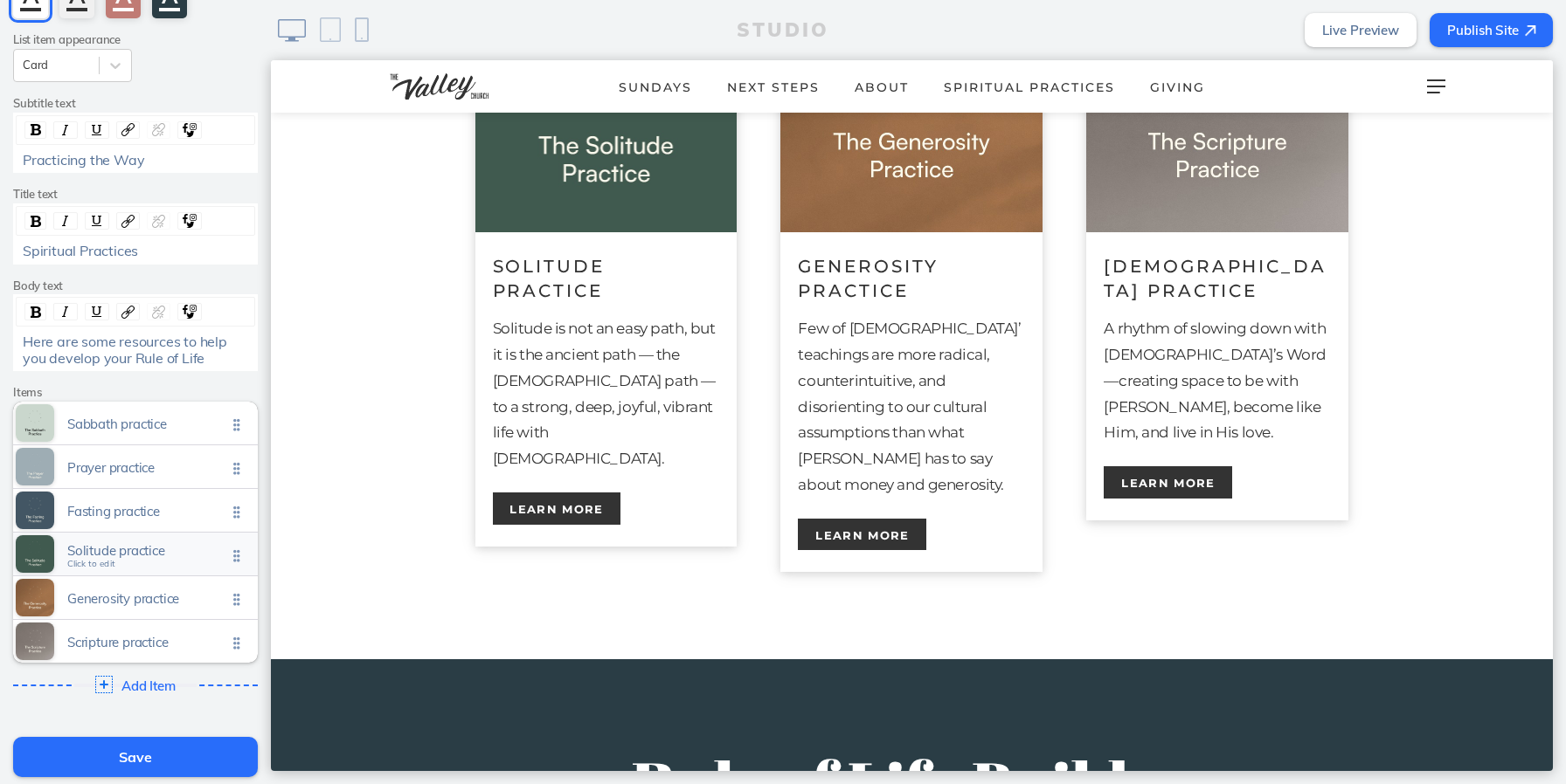
scroll to position [150, 0]
click at [181, 646] on span "Scripture practice Click to edit" at bounding box center [146, 642] width 159 height 15
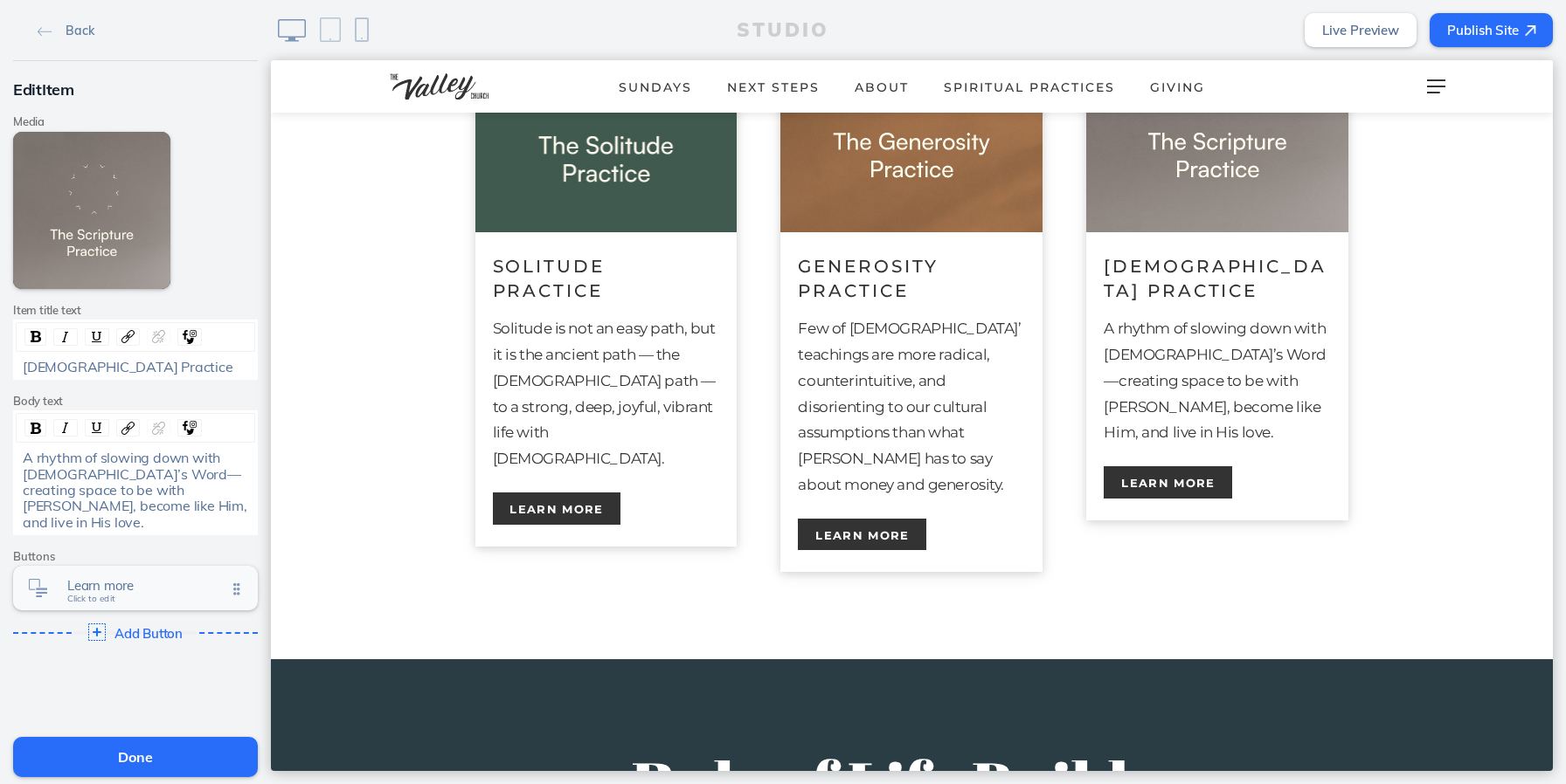
click at [154, 586] on div "Learn more Click to edit" at bounding box center [136, 588] width 245 height 45
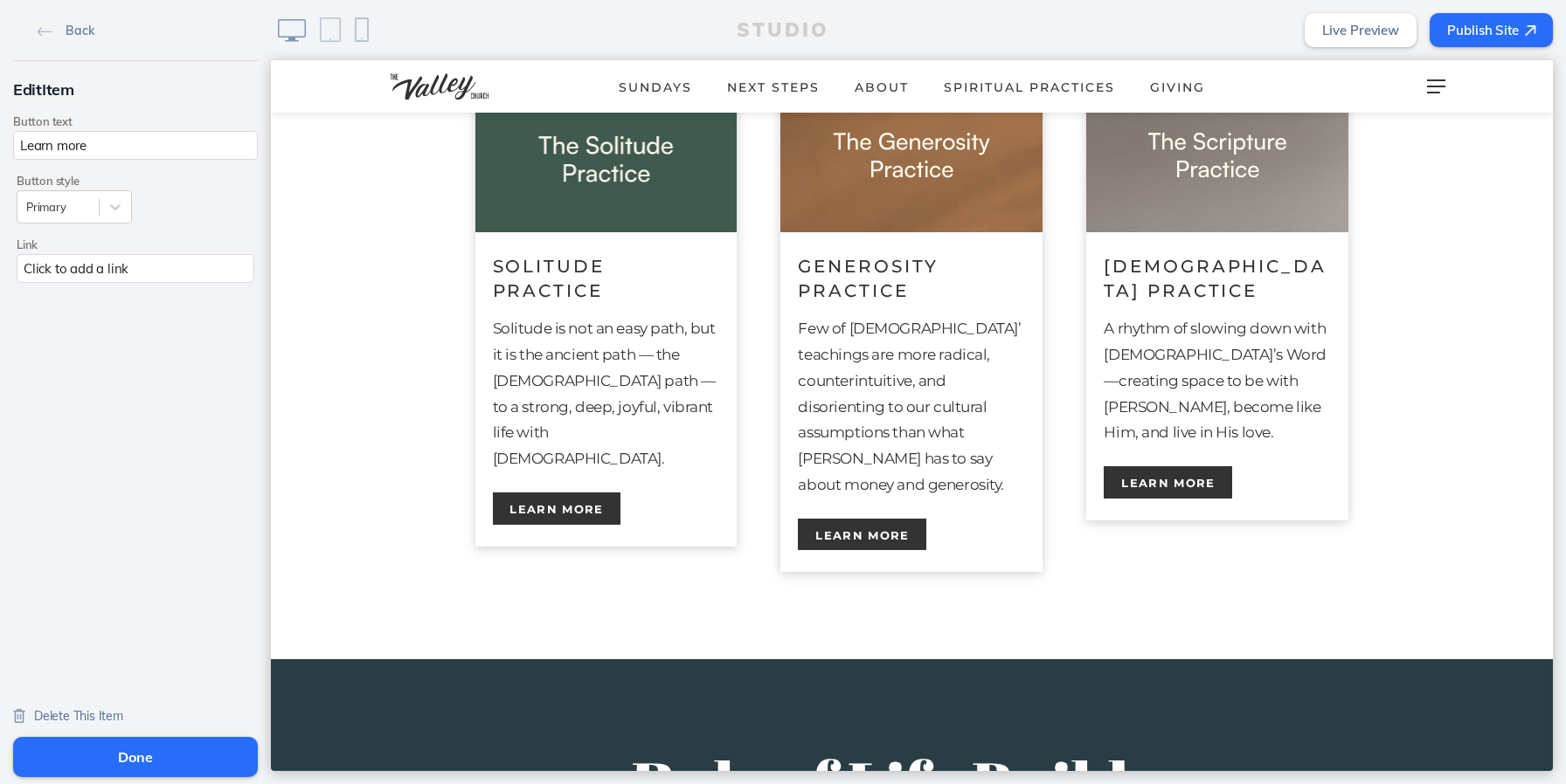
click at [160, 271] on div "Click to add a link" at bounding box center [136, 268] width 238 height 29
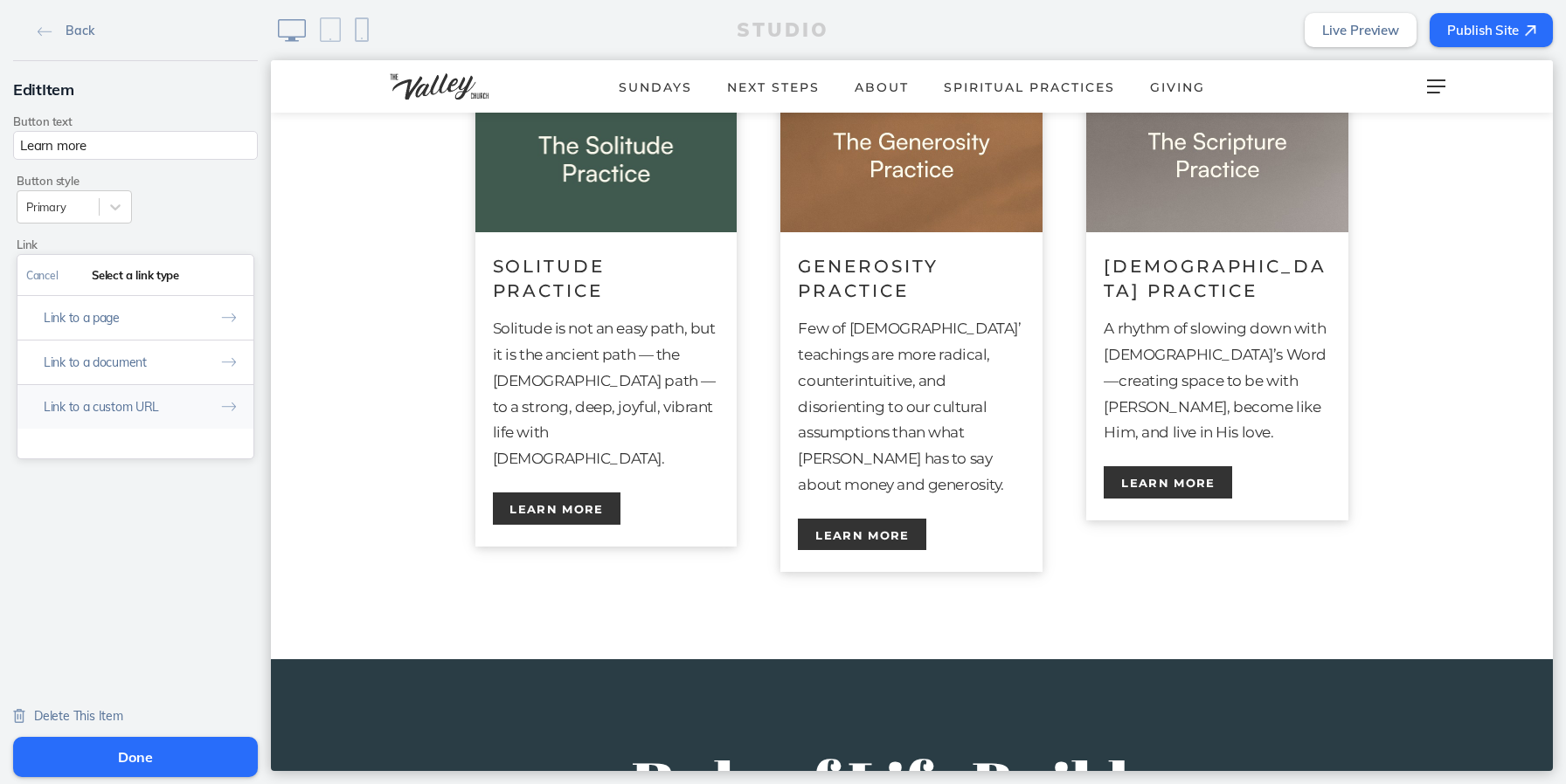
click at [149, 396] on button "Link to a custom URL" at bounding box center [136, 406] width 236 height 45
click at [140, 358] on input "text" at bounding box center [135, 349] width 218 height 29
paste input "[URL][DOMAIN_NAME]"
type input "[URL][DOMAIN_NAME]"
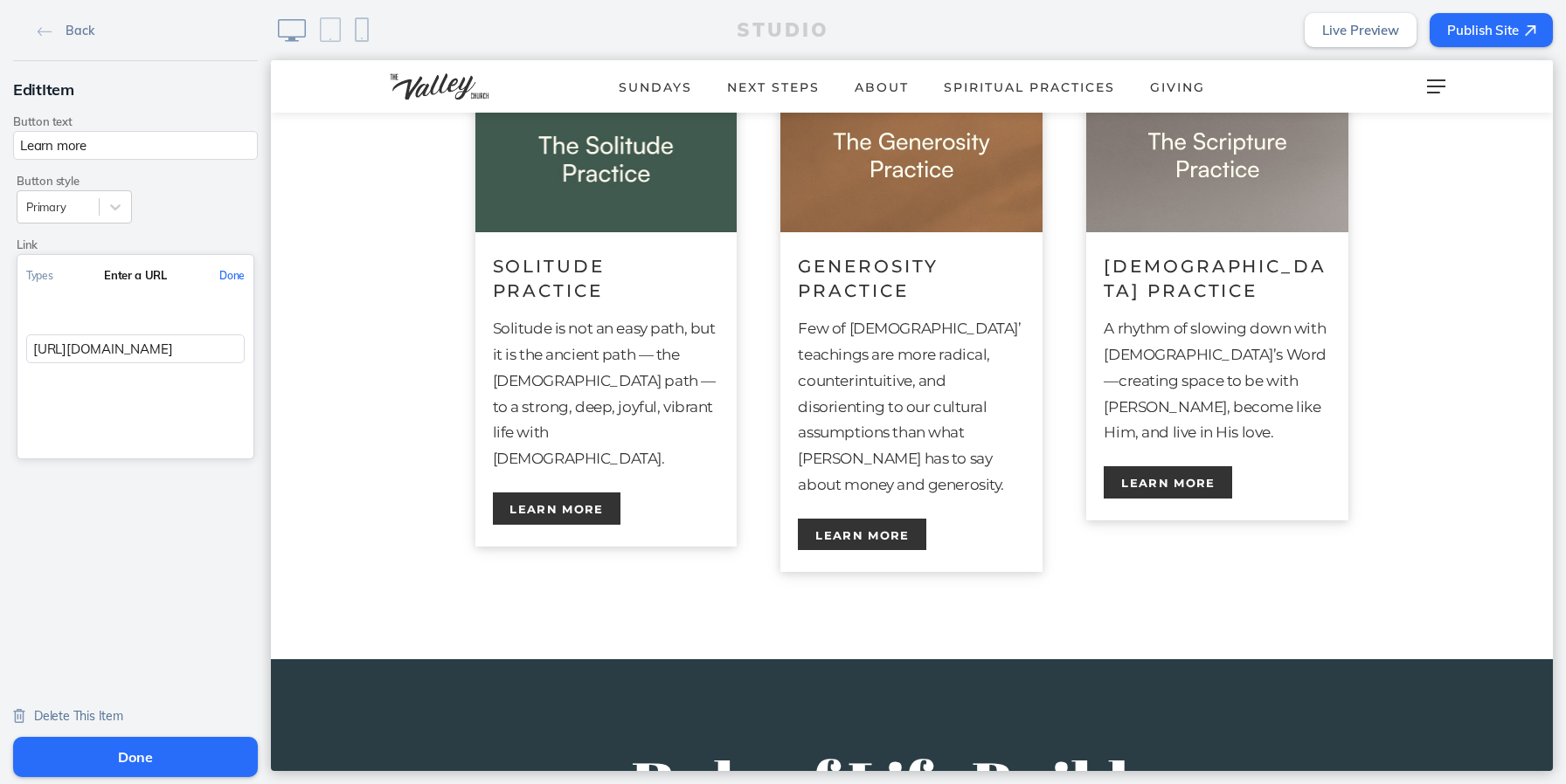
click at [237, 279] on button "Done" at bounding box center [232, 276] width 43 height 39
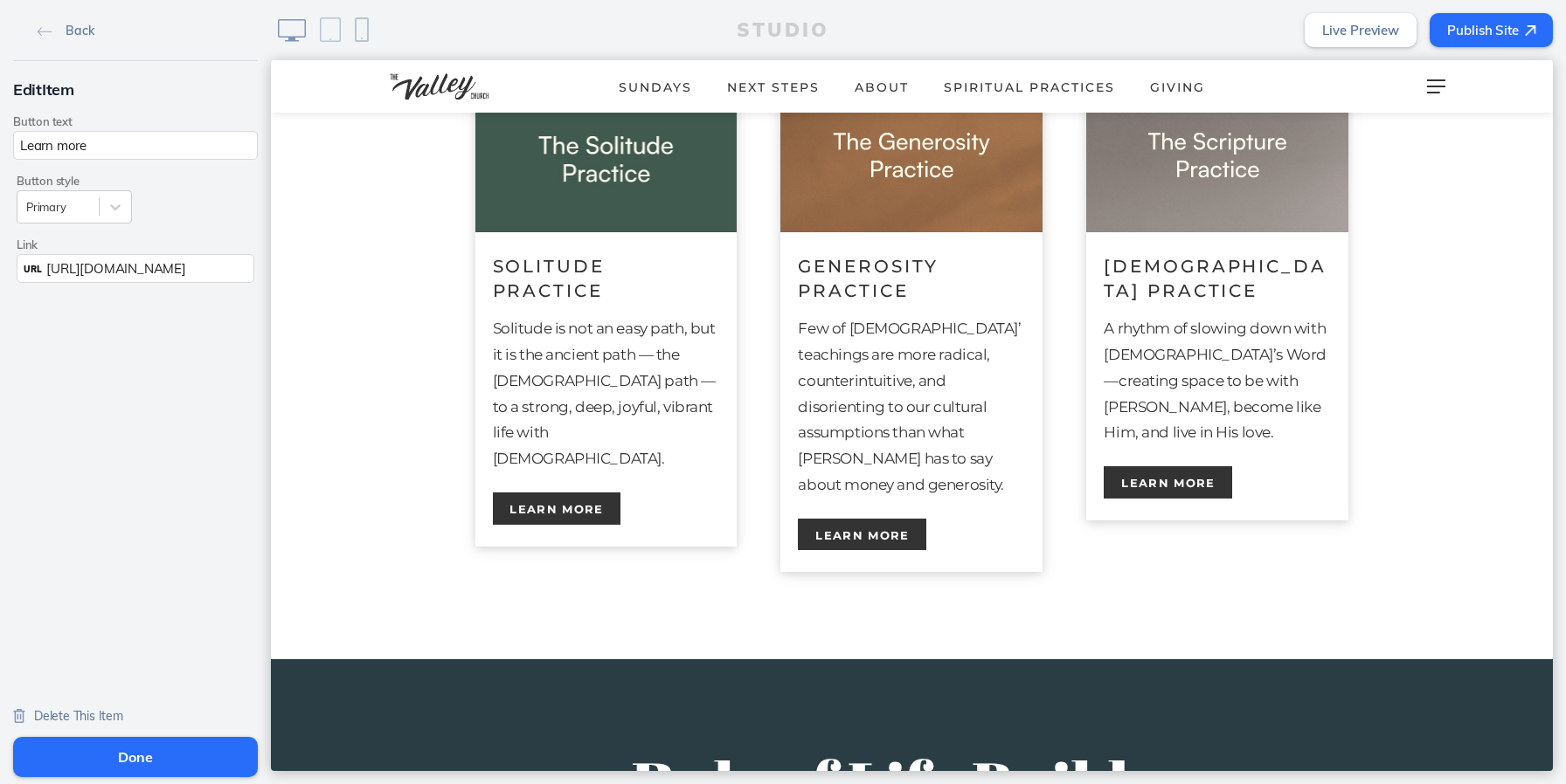
click at [188, 760] on button "Done" at bounding box center [136, 757] width 245 height 40
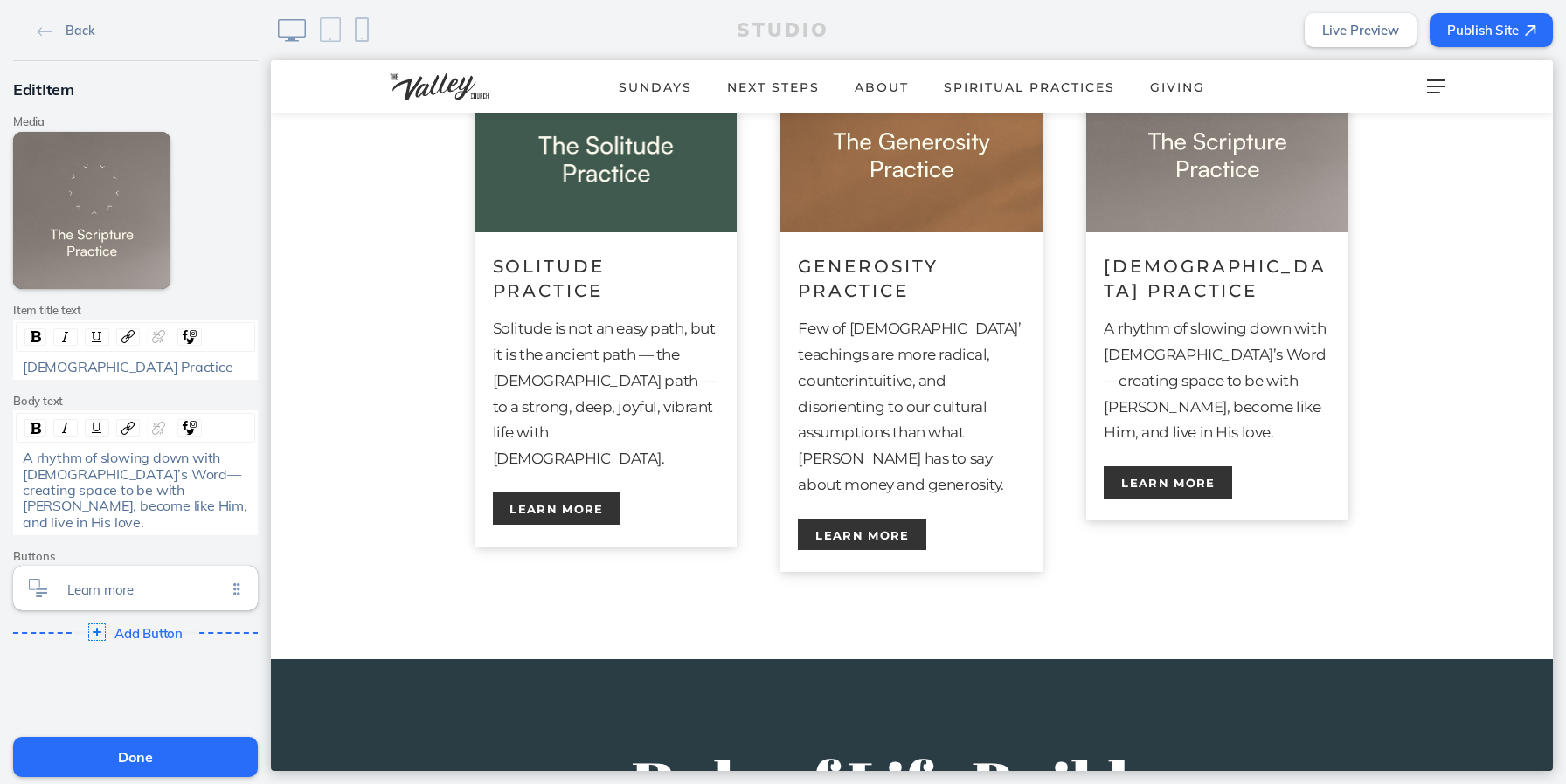
click at [157, 744] on button "Done" at bounding box center [136, 757] width 245 height 40
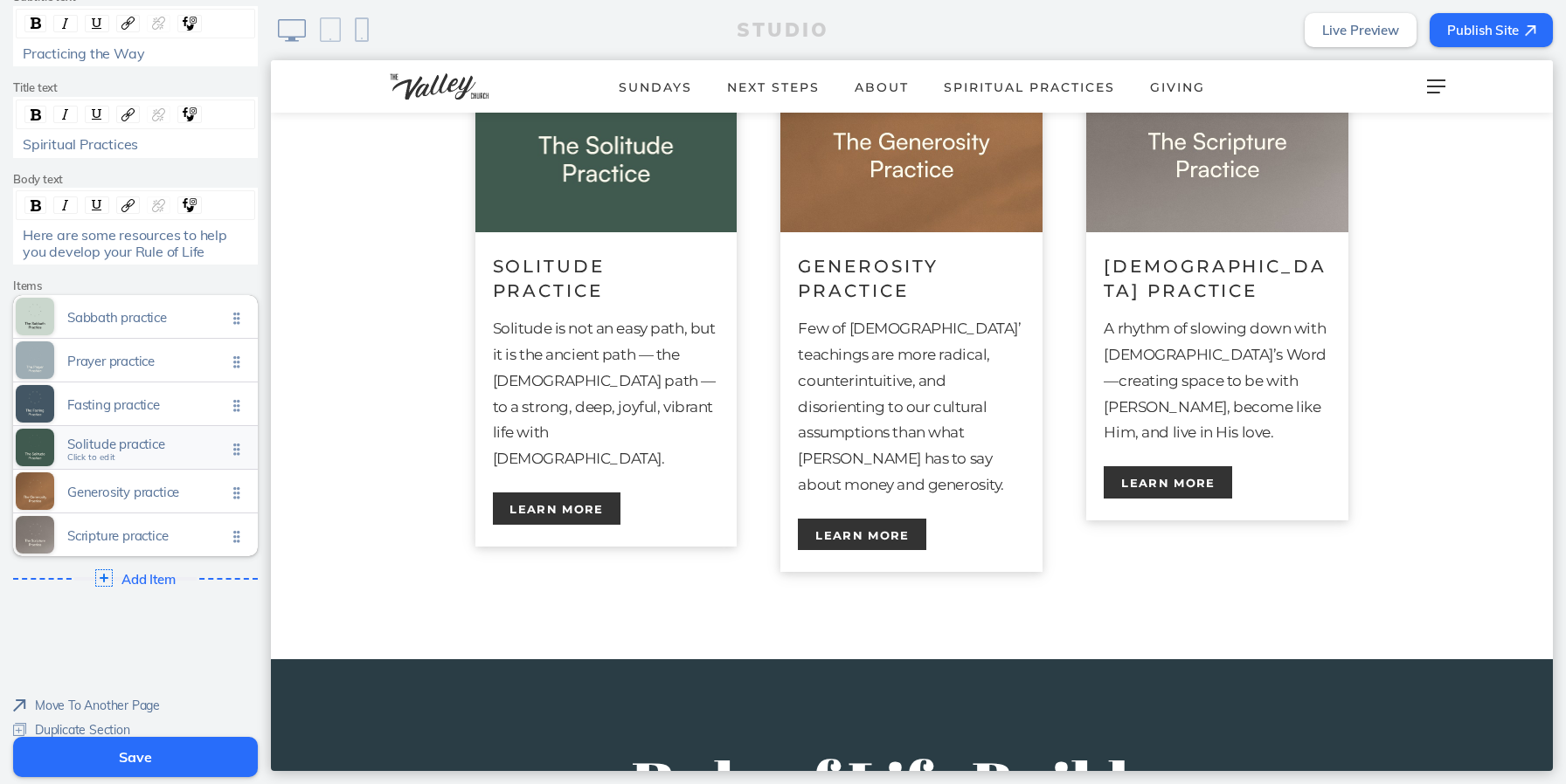
scroll to position [282, 0]
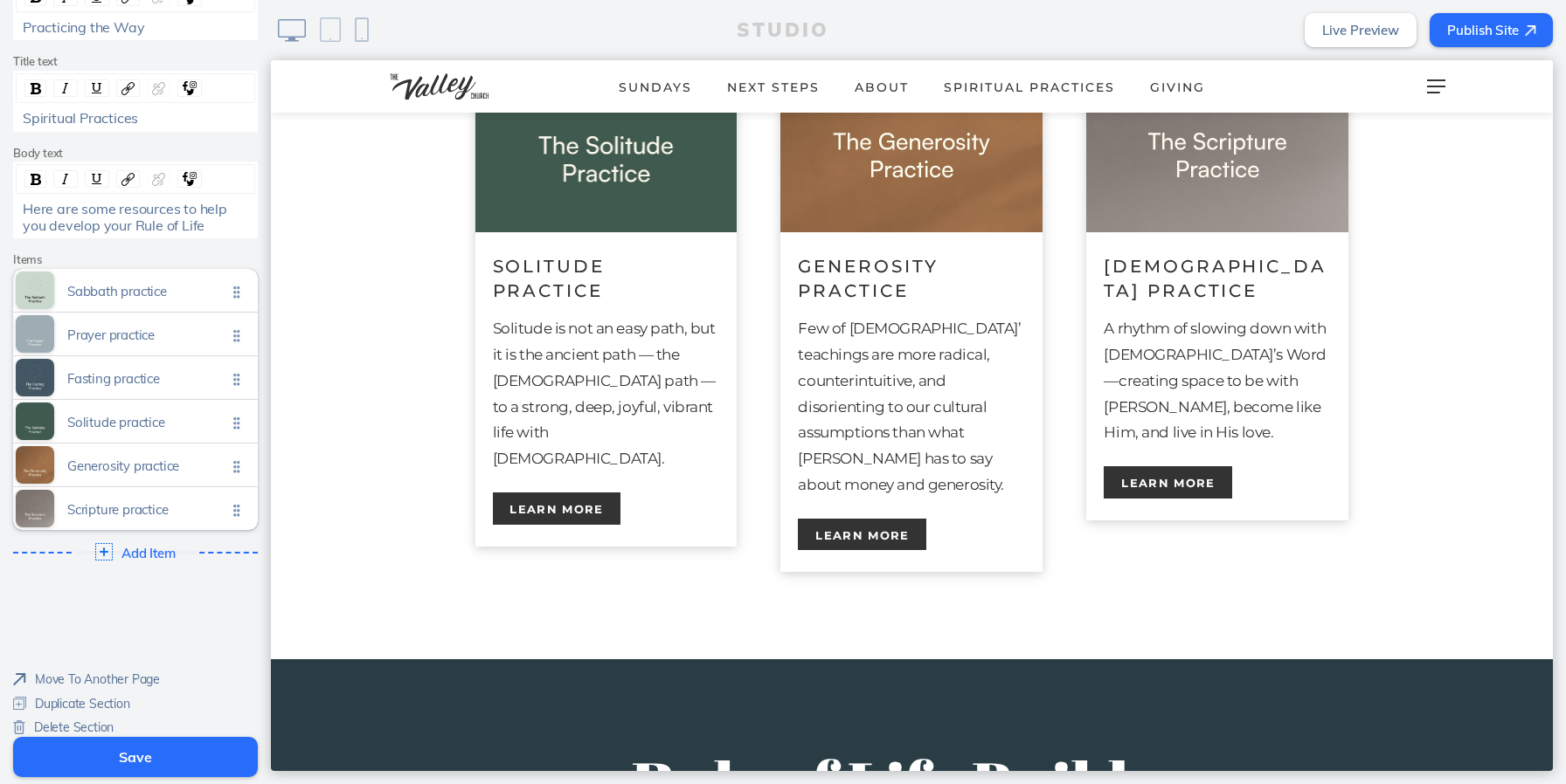
click at [149, 753] on button "Save" at bounding box center [136, 757] width 245 height 40
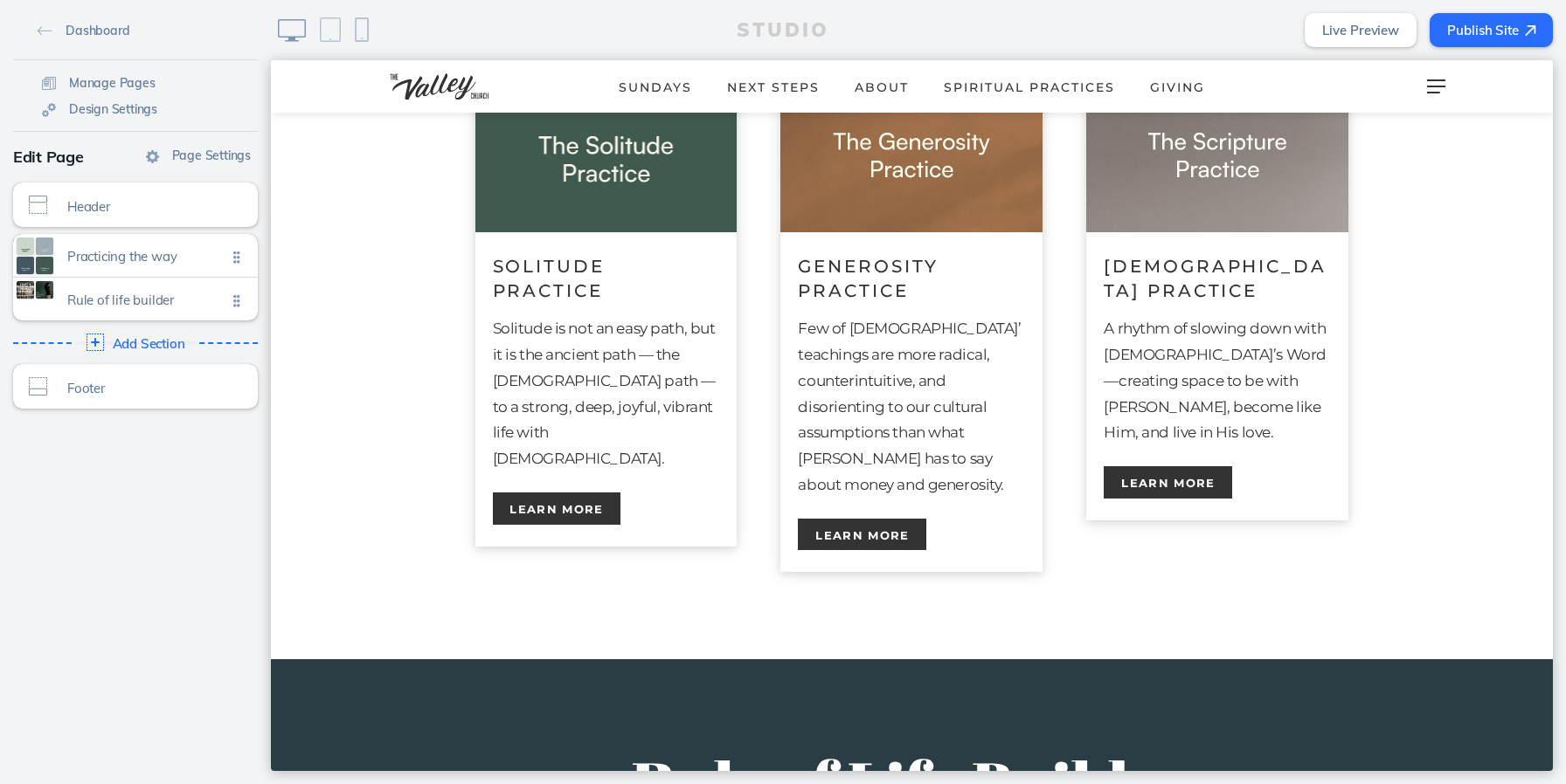
click at [1502, 26] on button "Publish Site" at bounding box center [1491, 30] width 123 height 34
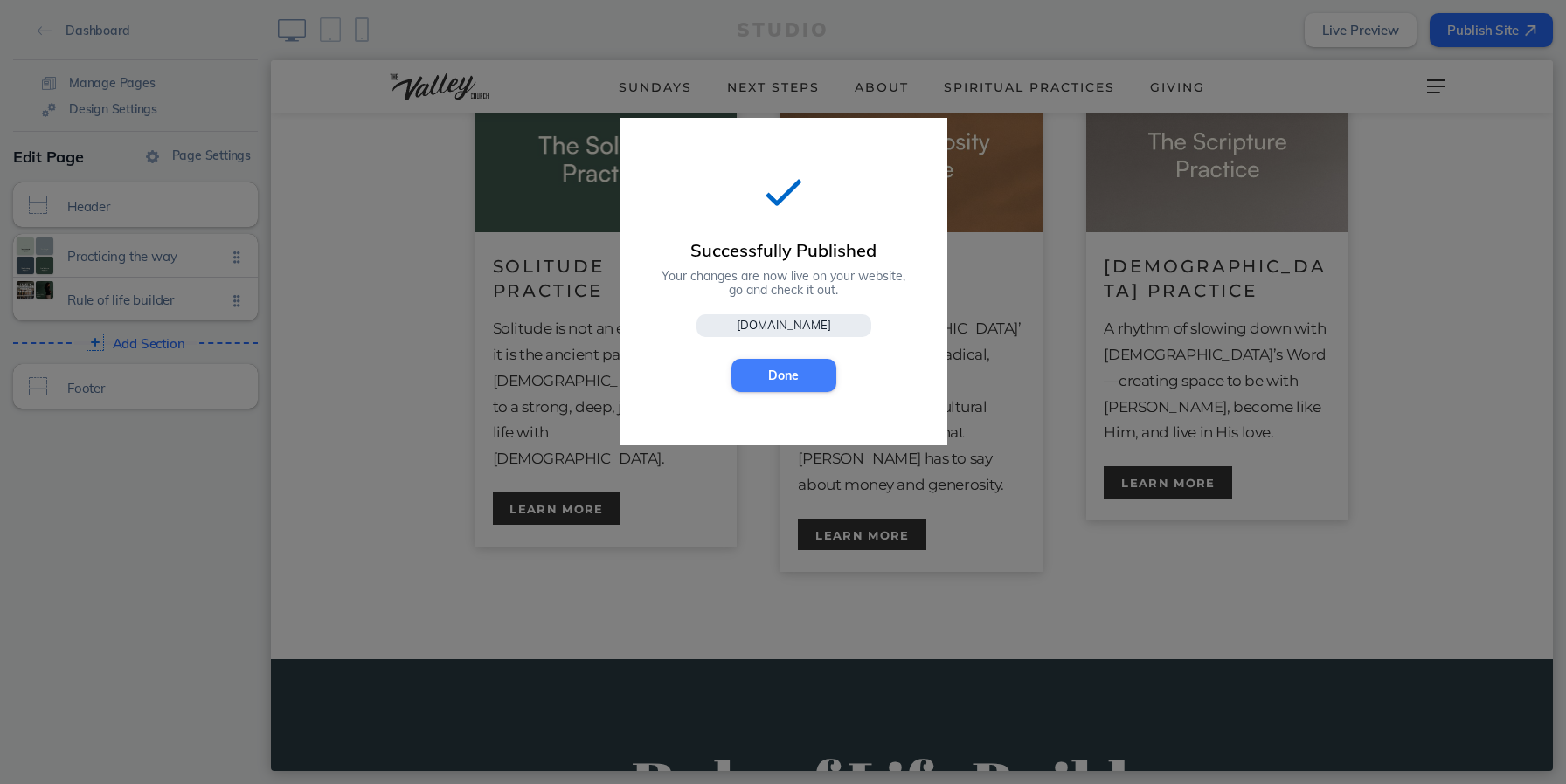
click at [778, 379] on button "Done" at bounding box center [783, 376] width 105 height 33
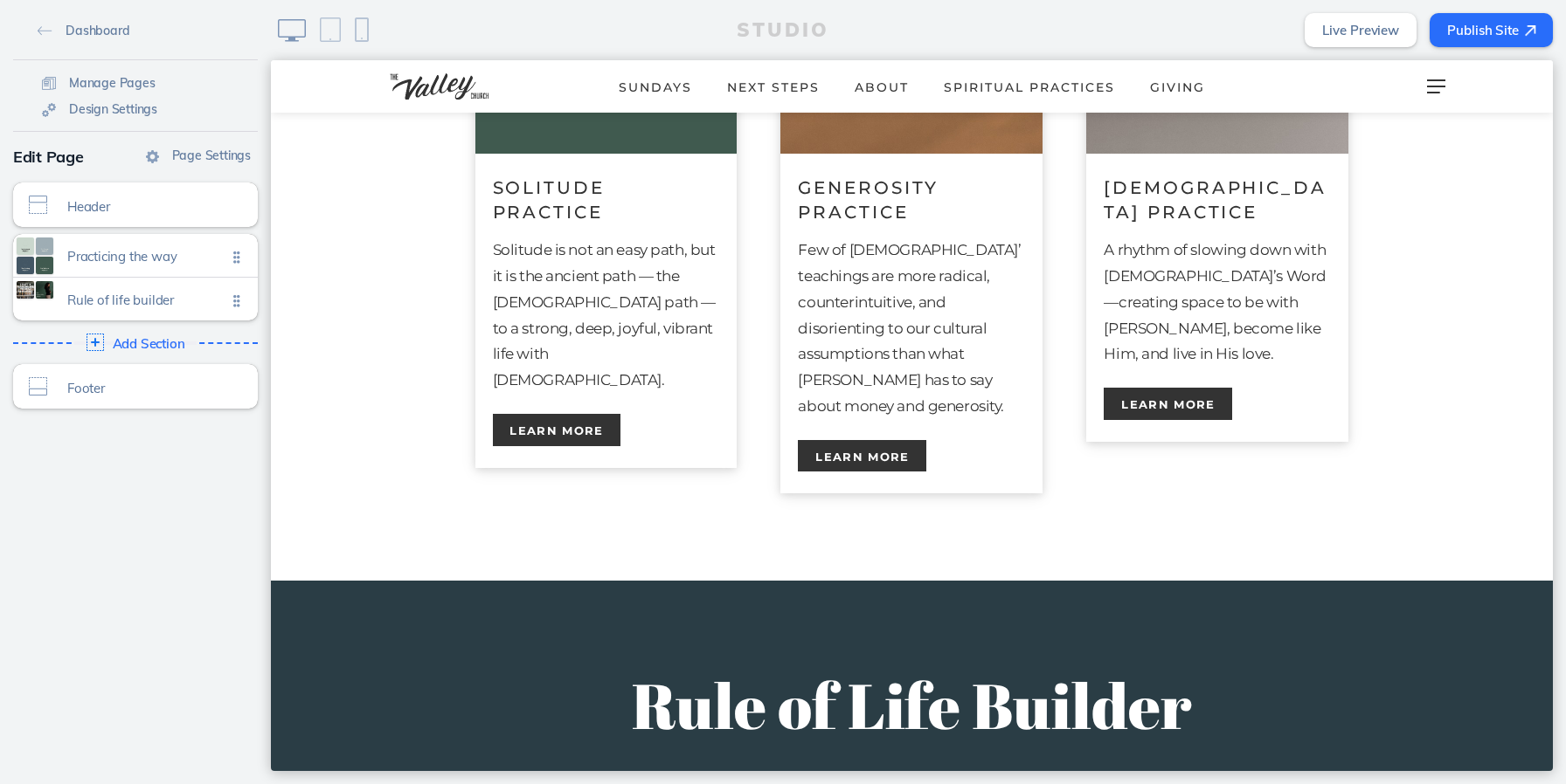
scroll to position [1210, 0]
